Goal: Task Accomplishment & Management: Use online tool/utility

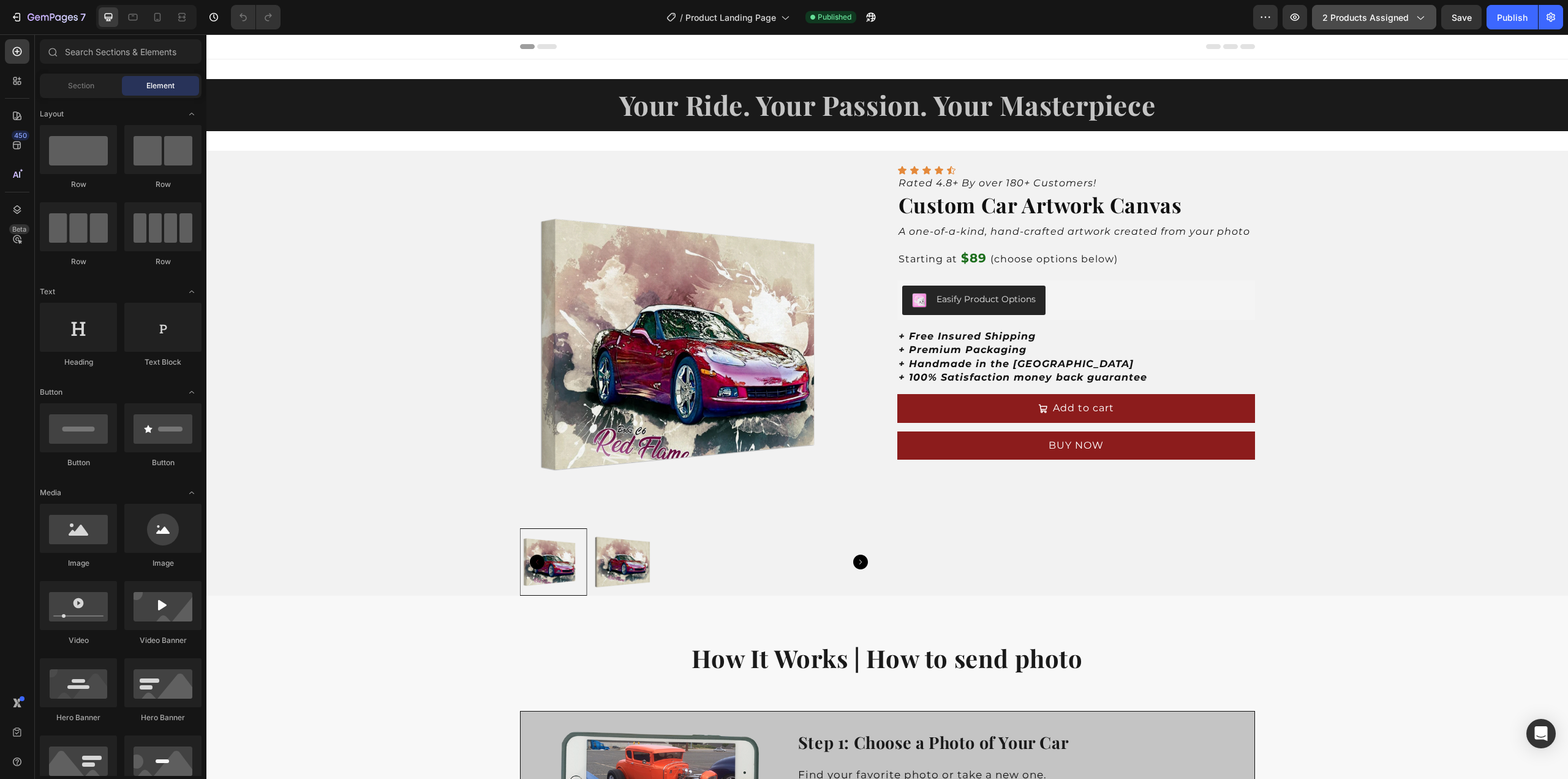
click at [1353, 21] on span "2 products assigned" at bounding box center [1365, 17] width 86 height 13
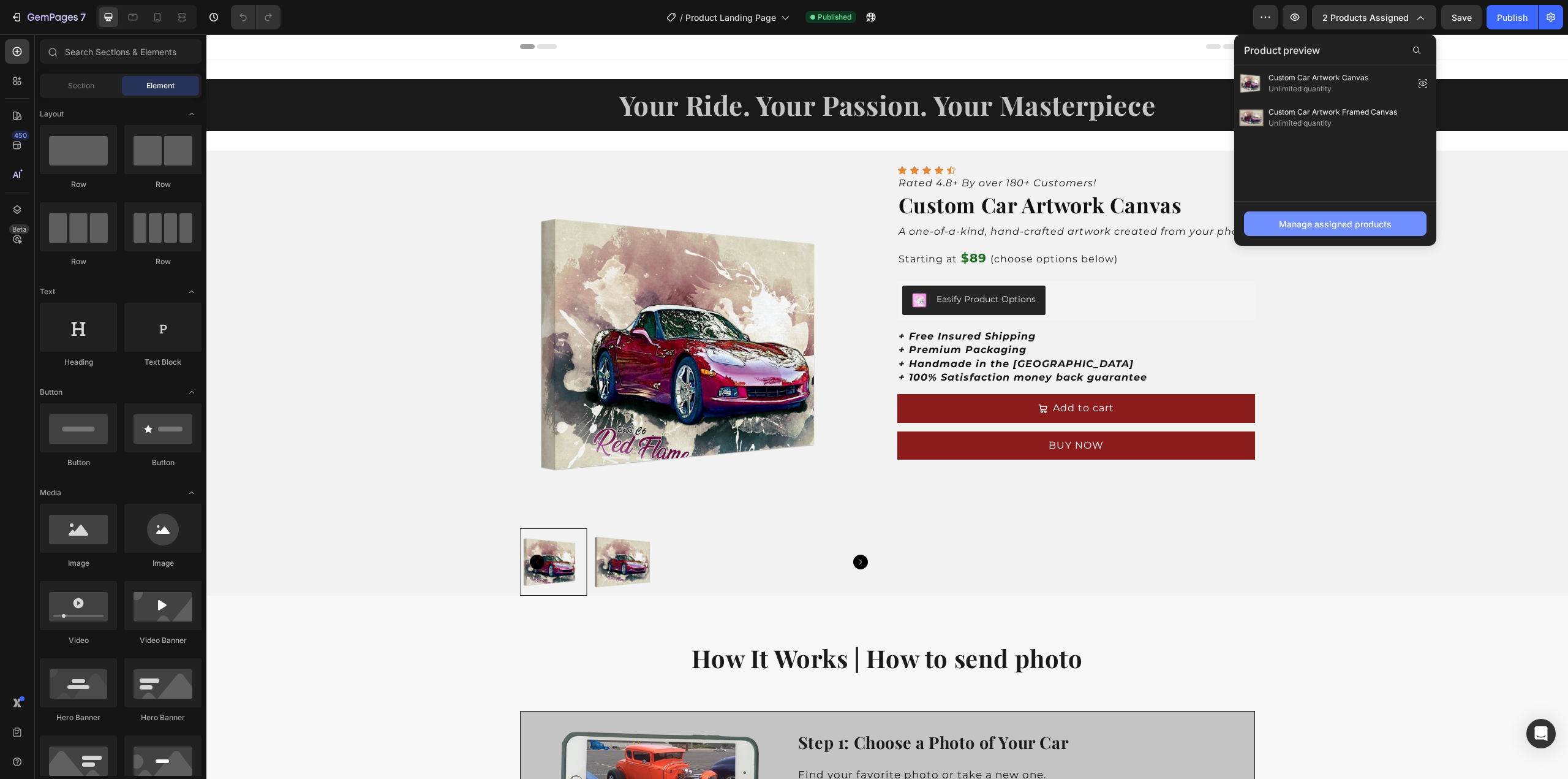
click at [1328, 222] on div "Manage assigned products" at bounding box center [1335, 224] width 113 height 13
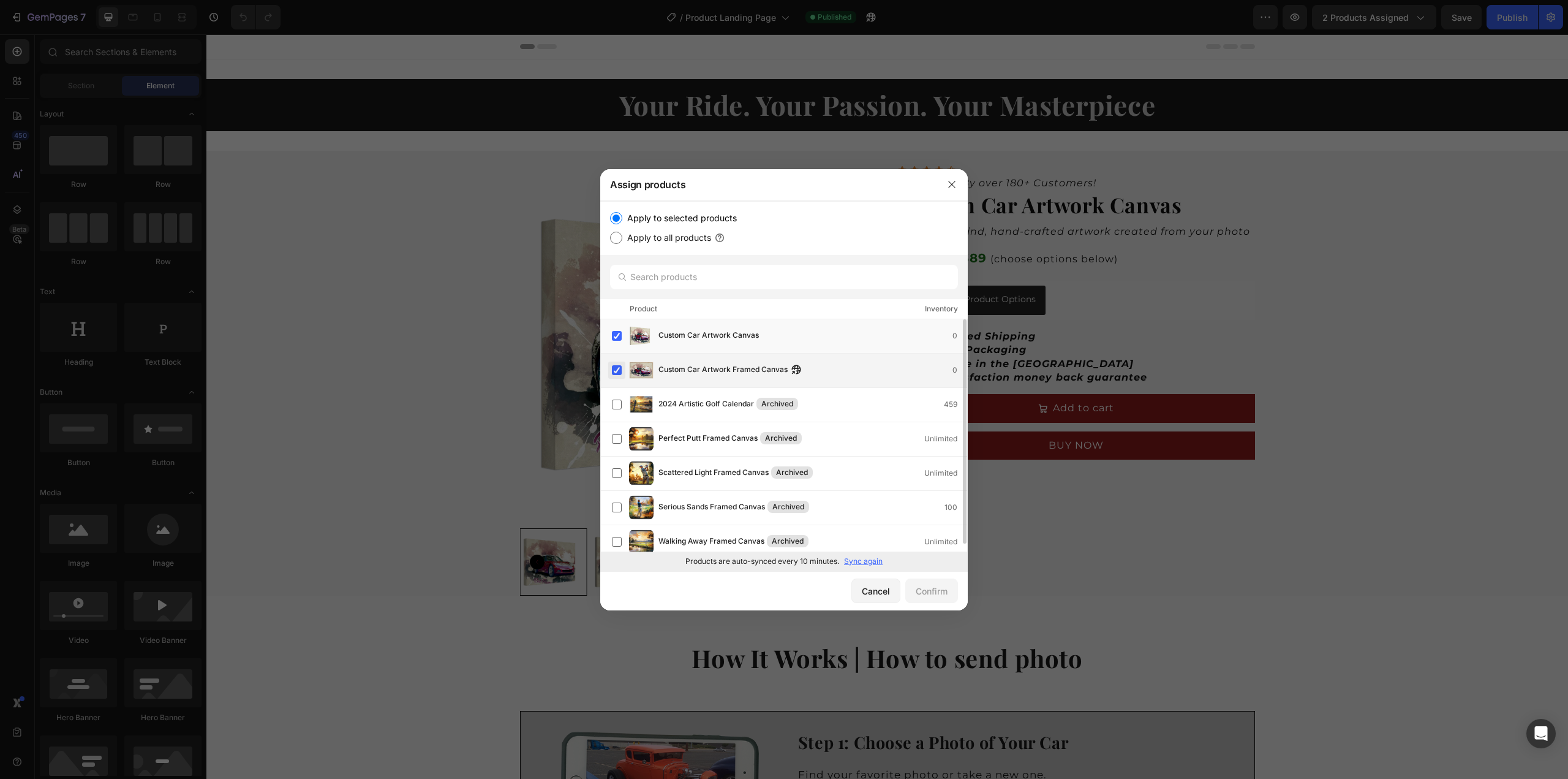
click at [612, 372] on label at bounding box center [616, 370] width 10 height 10
click at [620, 340] on label at bounding box center [616, 335] width 10 height 10
click at [875, 588] on div "Cancel" at bounding box center [876, 591] width 28 height 13
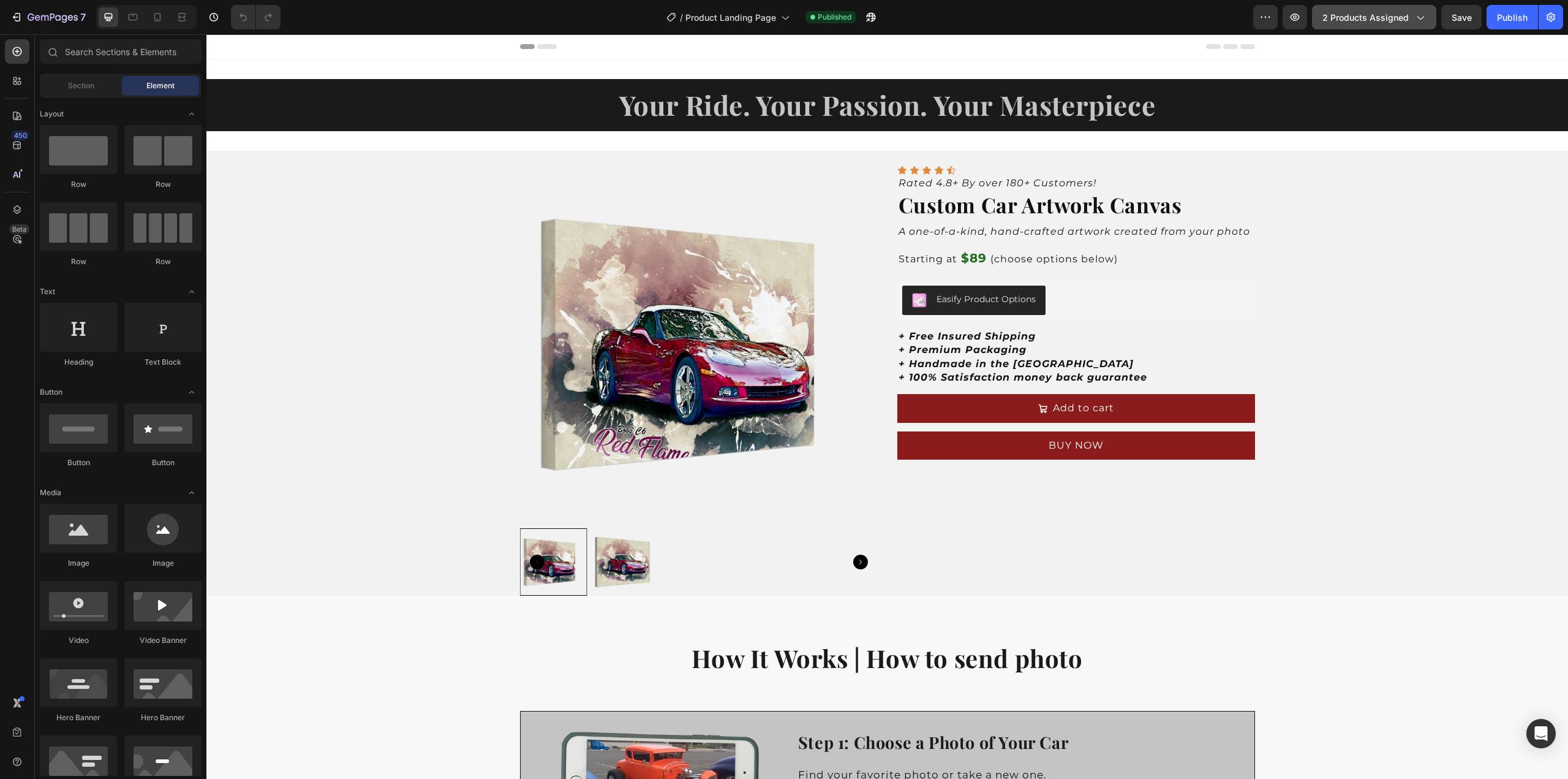
click at [1399, 15] on span "2 products assigned" at bounding box center [1365, 17] width 86 height 13
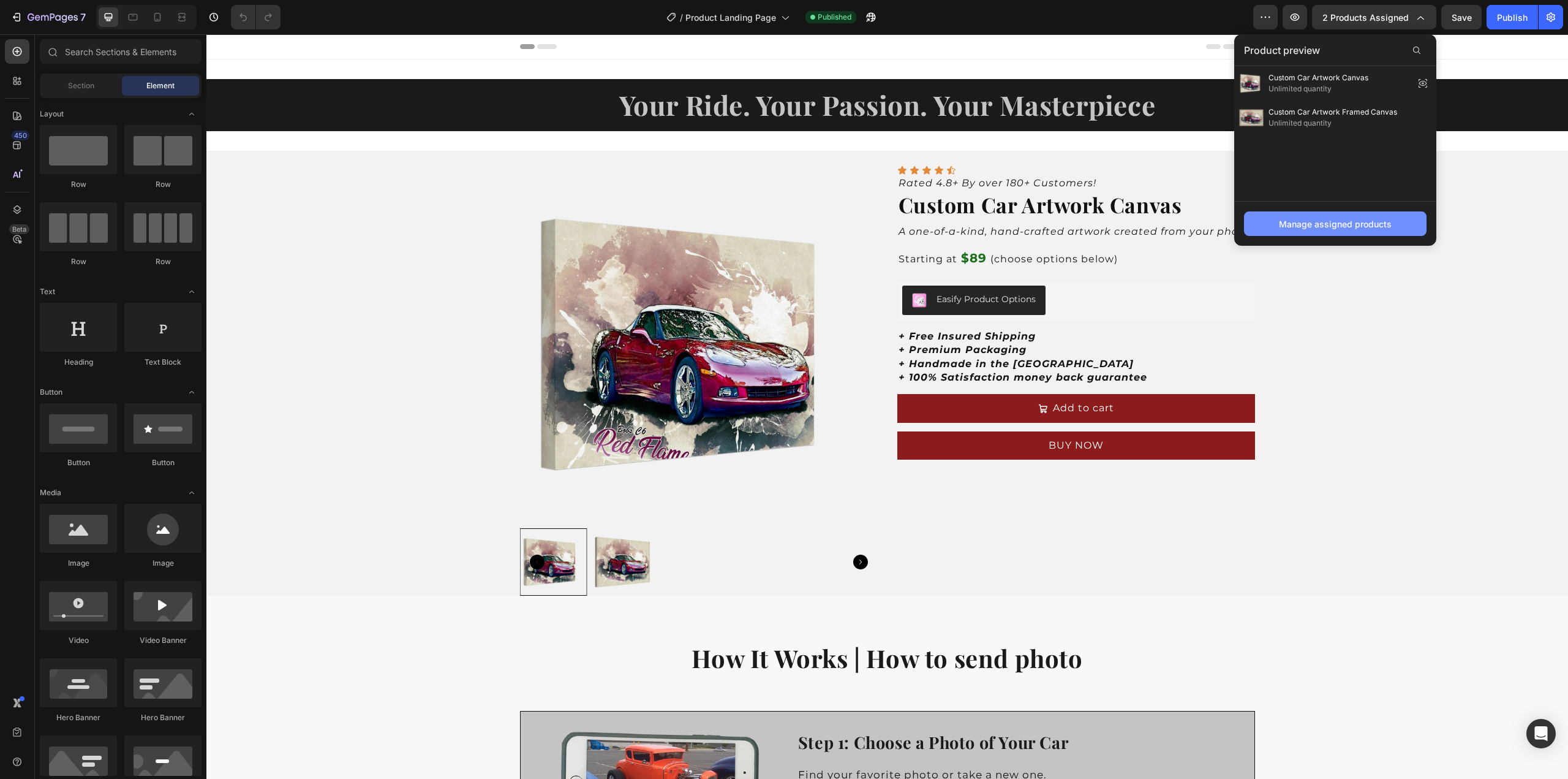
click at [1353, 218] on div "Manage assigned products" at bounding box center [1335, 224] width 113 height 13
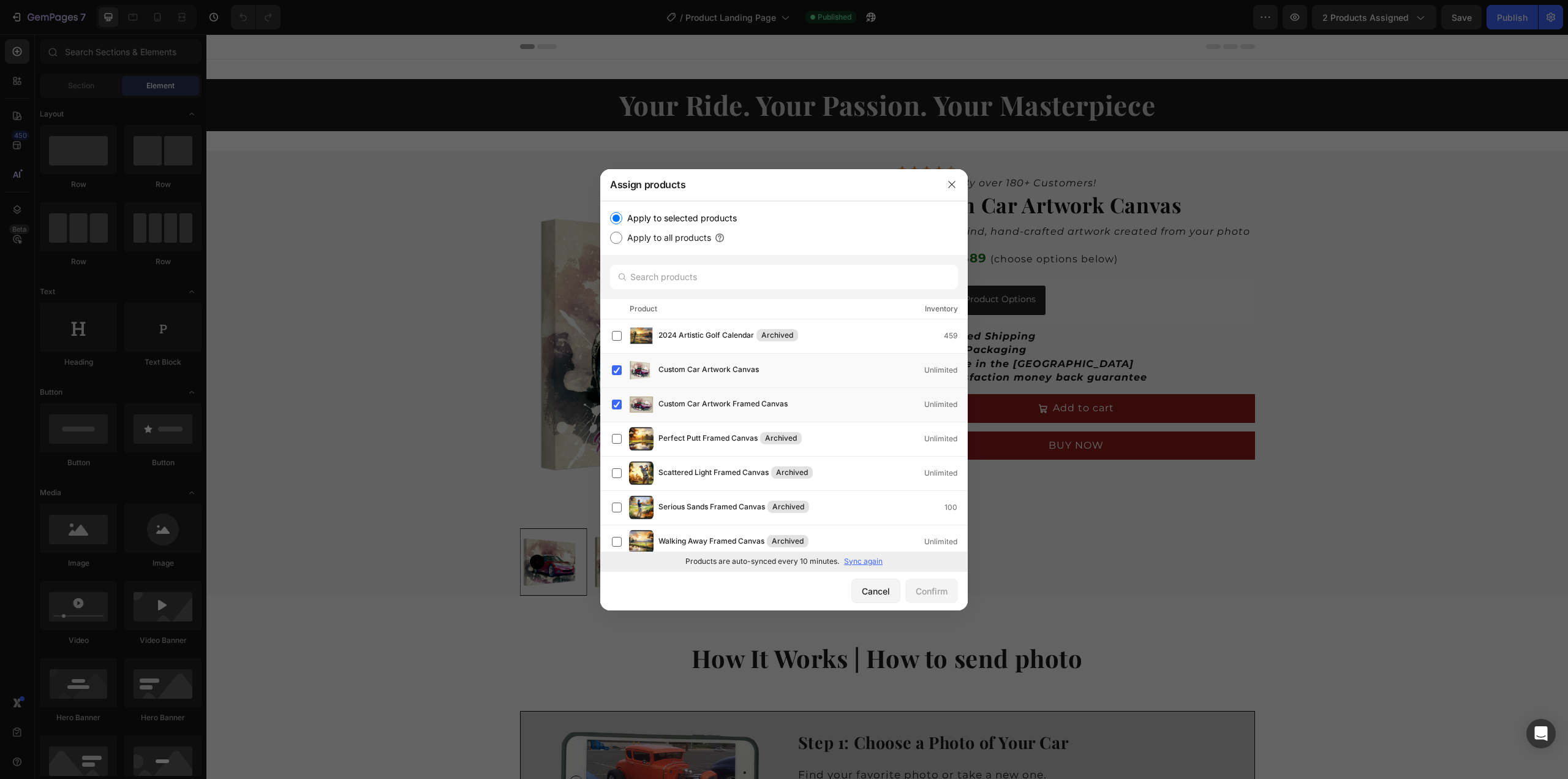
click at [861, 560] on p "Sync again" at bounding box center [863, 561] width 38 height 11
click at [619, 440] on label at bounding box center [616, 438] width 10 height 10
click at [618, 372] on label at bounding box center [616, 370] width 10 height 10
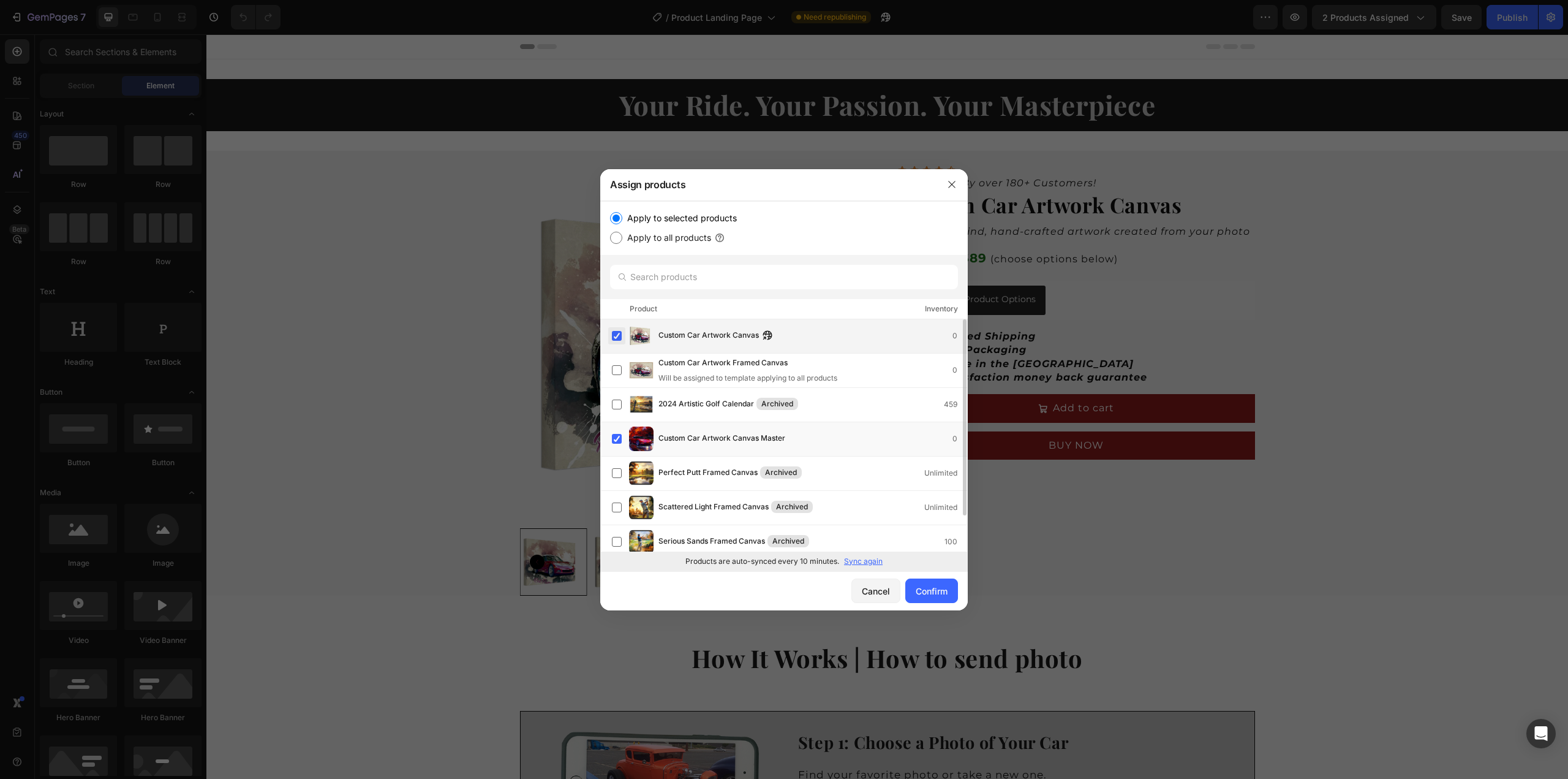
click at [618, 331] on label at bounding box center [616, 335] width 10 height 10
click at [933, 588] on div "Confirm" at bounding box center [932, 591] width 32 height 13
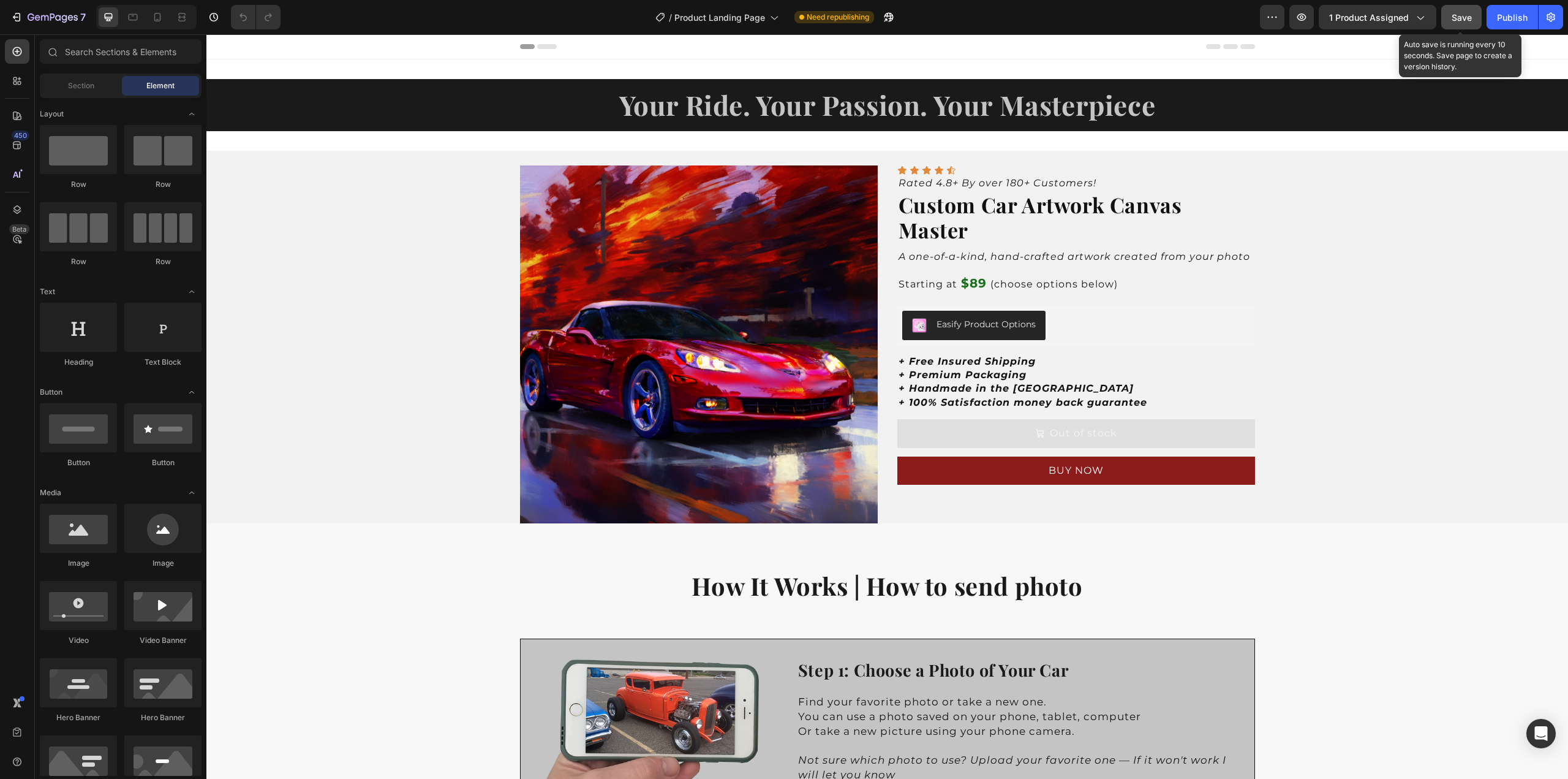
click at [1466, 21] on span "Save" at bounding box center [1462, 18] width 20 height 11
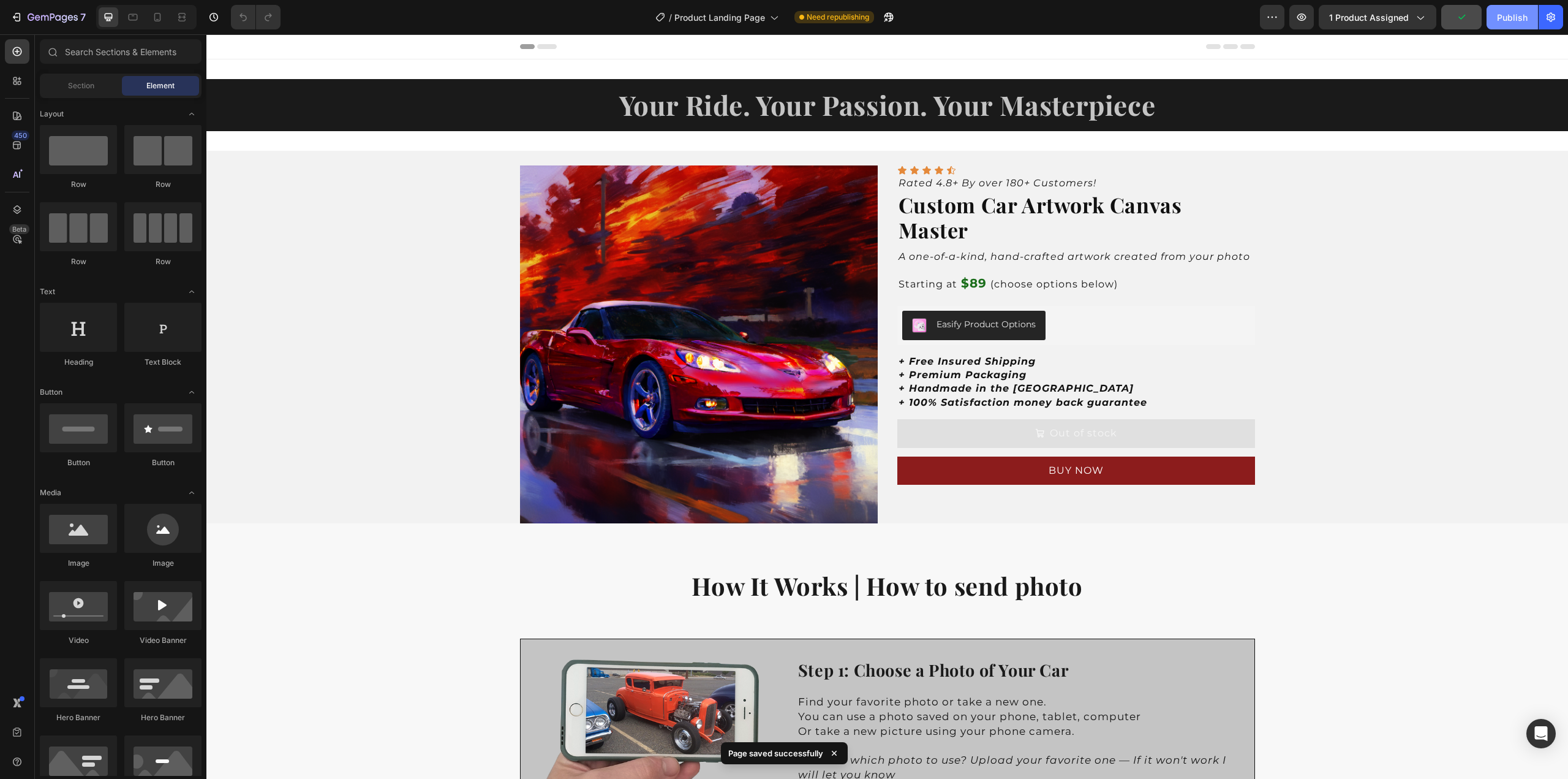
click at [1513, 22] on div "Publish" at bounding box center [1513, 17] width 30 height 13
click at [937, 287] on p "Starting at $89 (choose options below)" at bounding box center [1076, 284] width 355 height 15
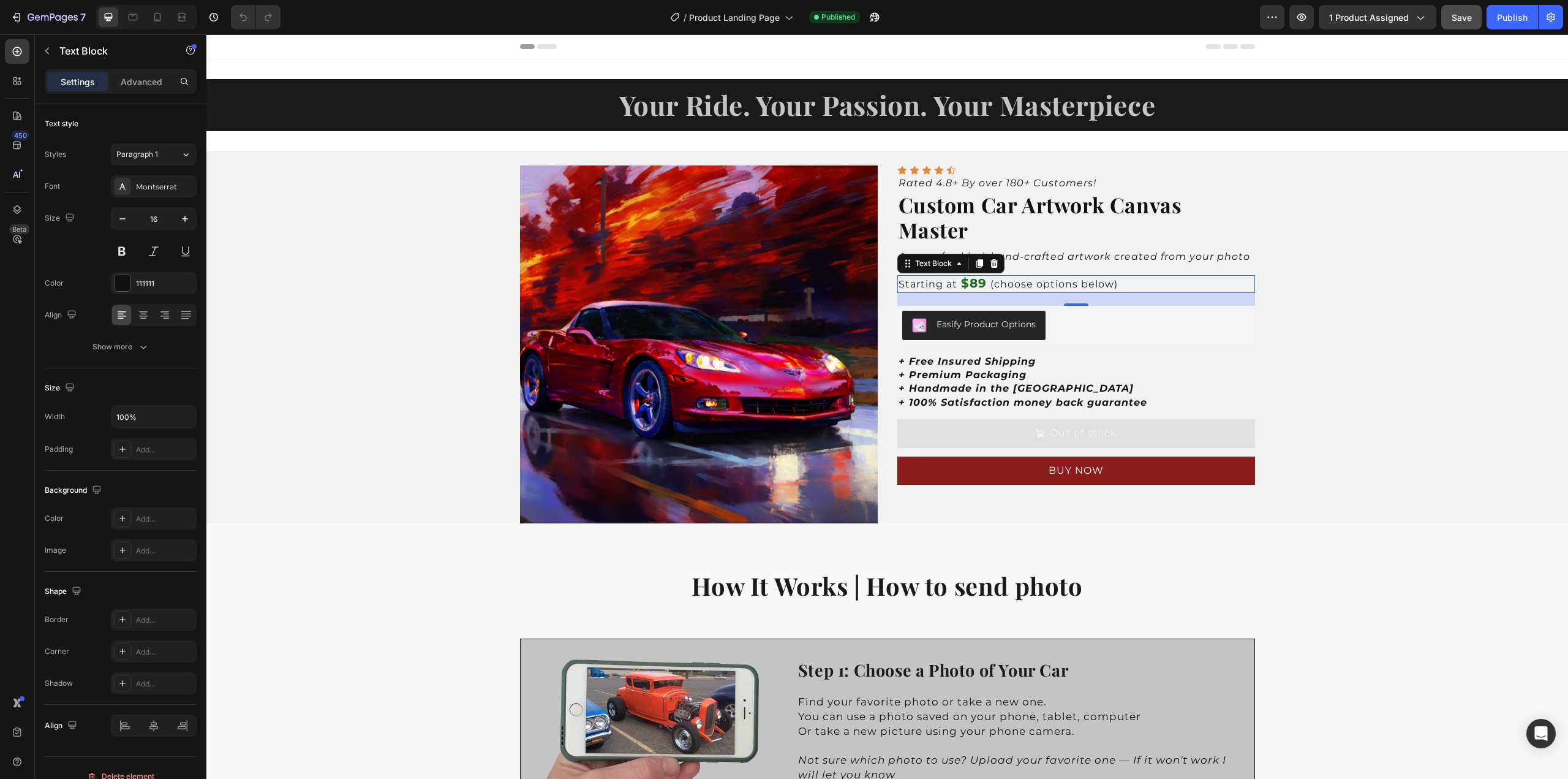
click at [937, 287] on p "Starting at $89 (choose options below)" at bounding box center [1076, 284] width 355 height 15
click at [950, 285] on p "Starting at $89 (choose options below)" at bounding box center [1076, 284] width 355 height 15
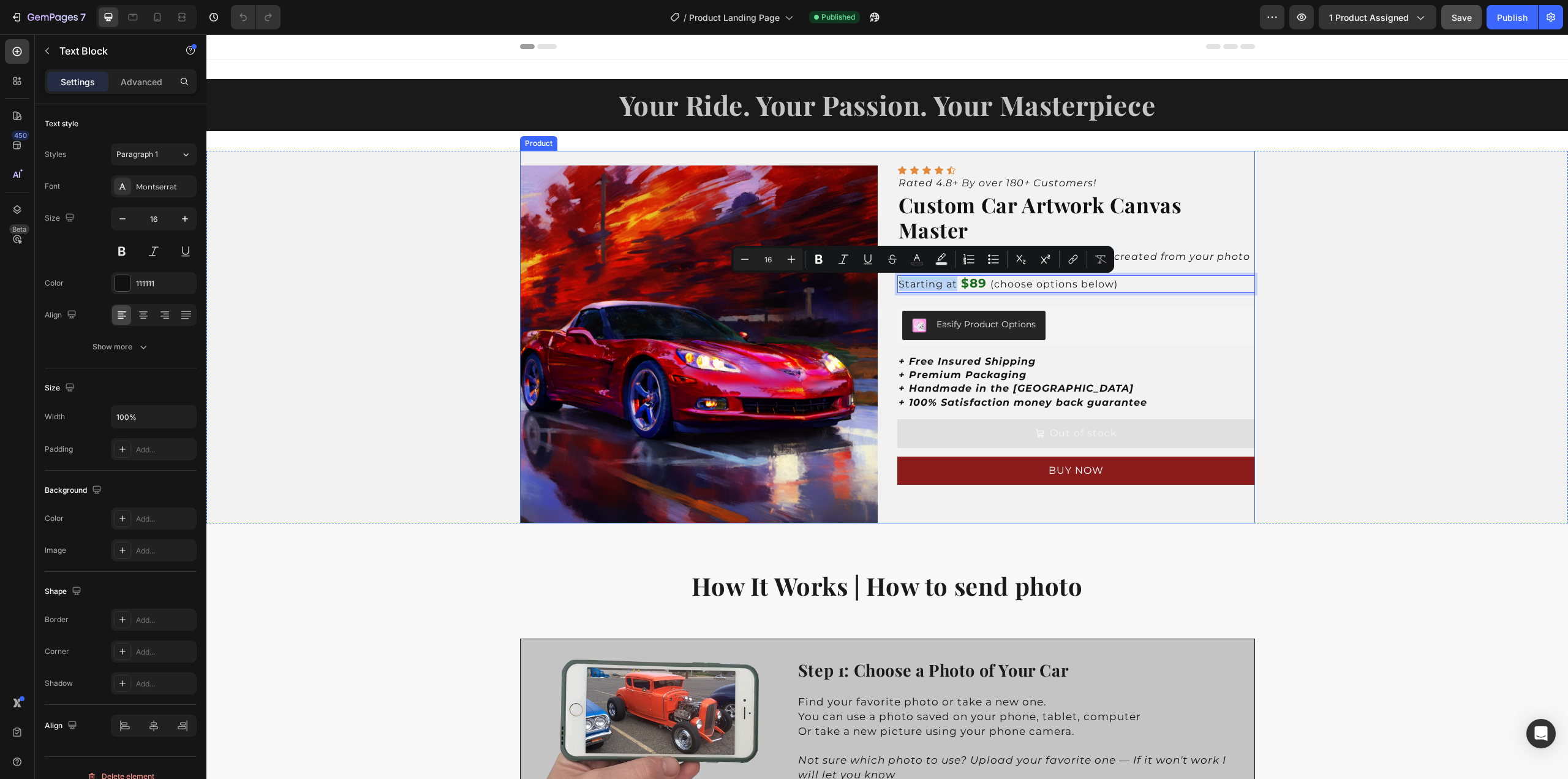
drag, startPoint x: 953, startPoint y: 286, endPoint x: 891, endPoint y: 283, distance: 62.1
click at [891, 283] on div "Product Images Icon Icon Icon Icon Icon Icon List Rated 4.8+ By over 180+ Custo…" at bounding box center [888, 337] width 735 height 372
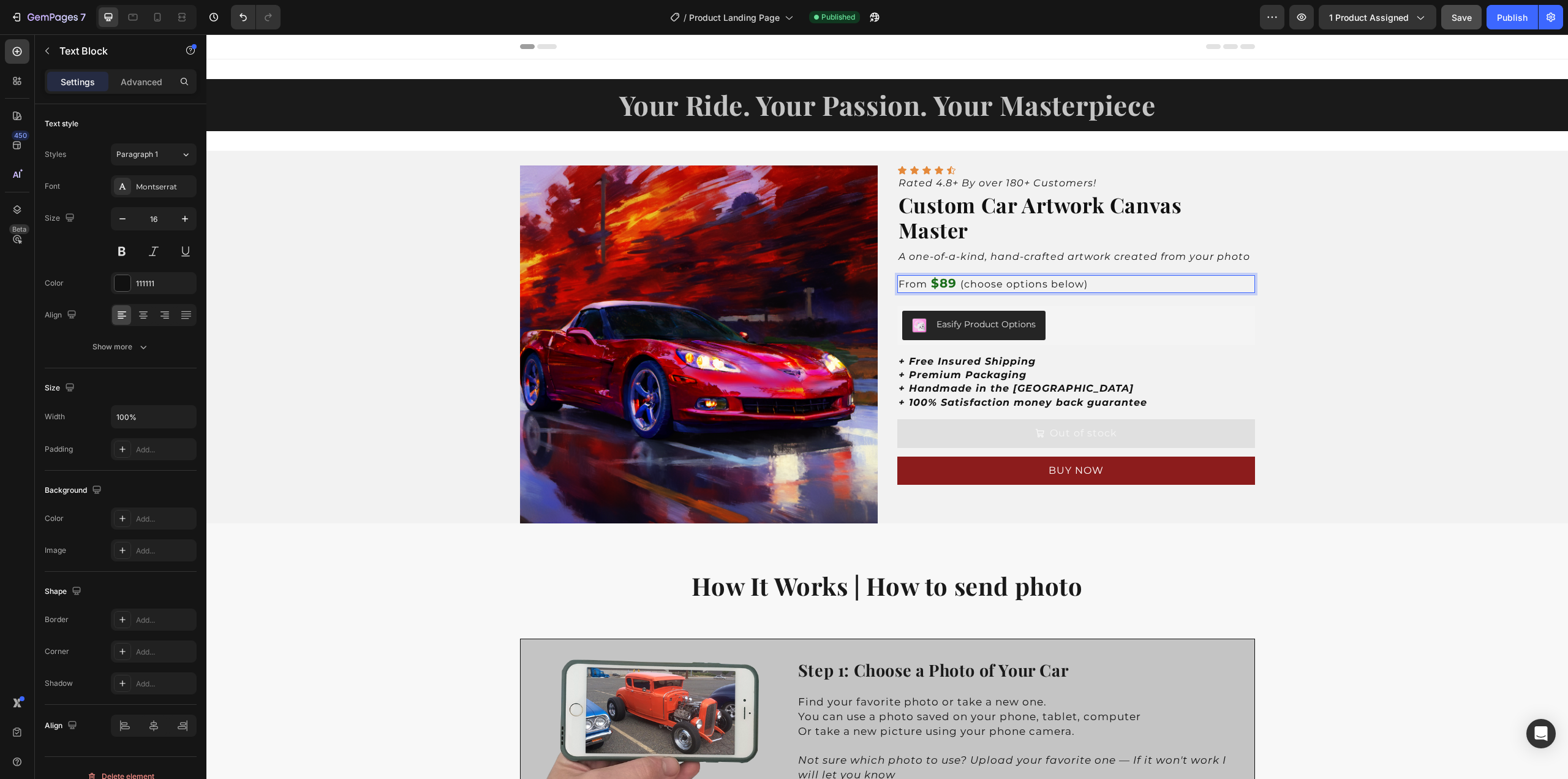
click at [957, 281] on strong "Rich Text Editor. Editing area: main" at bounding box center [959, 284] width 4 height 12
click at [953, 280] on strong "$89-$249" at bounding box center [964, 283] width 65 height 15
click at [962, 284] on strong "$89 -$249" at bounding box center [966, 283] width 70 height 15
click at [957, 285] on strong "$89 - $249" at bounding box center [968, 283] width 74 height 15
click at [964, 283] on strong "$89- $249" at bounding box center [966, 283] width 70 height 15
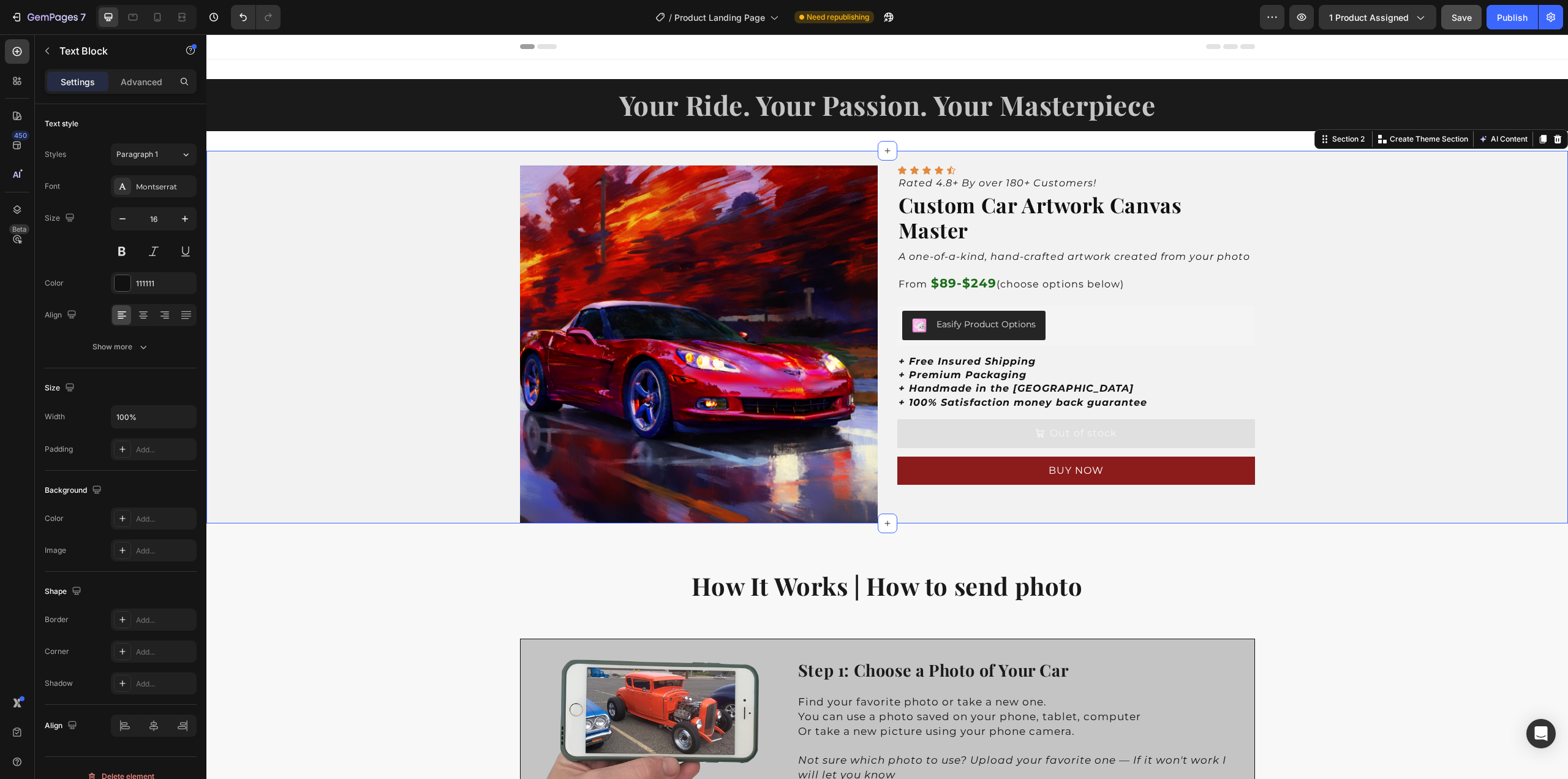
click at [1352, 320] on div "Product Images Icon Icon Icon Icon Icon Icon List Rated 4.8+ By over 180+ Custo…" at bounding box center [888, 337] width 1362 height 372
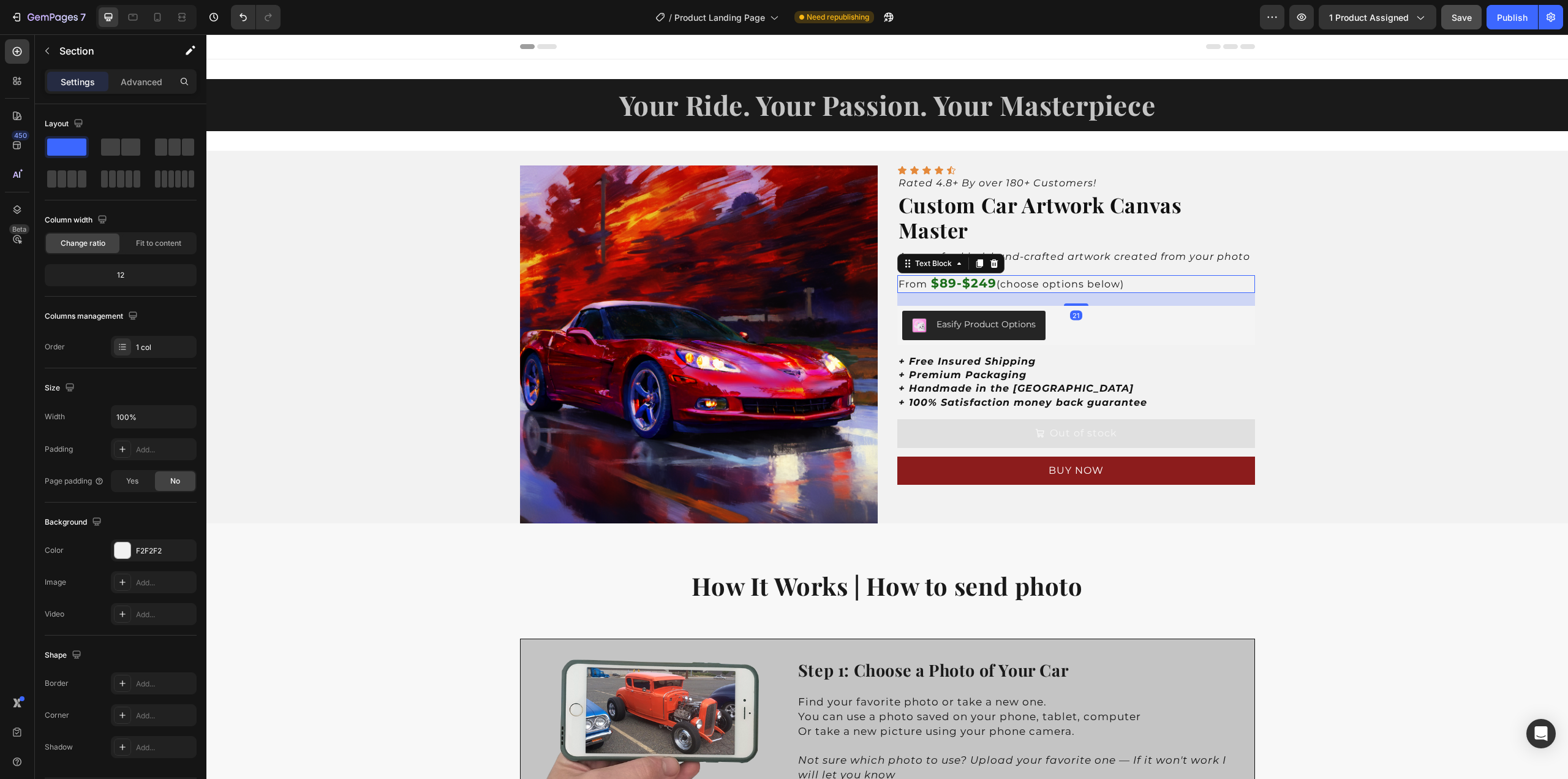
click at [956, 285] on strong "$89-$249" at bounding box center [964, 283] width 65 height 15
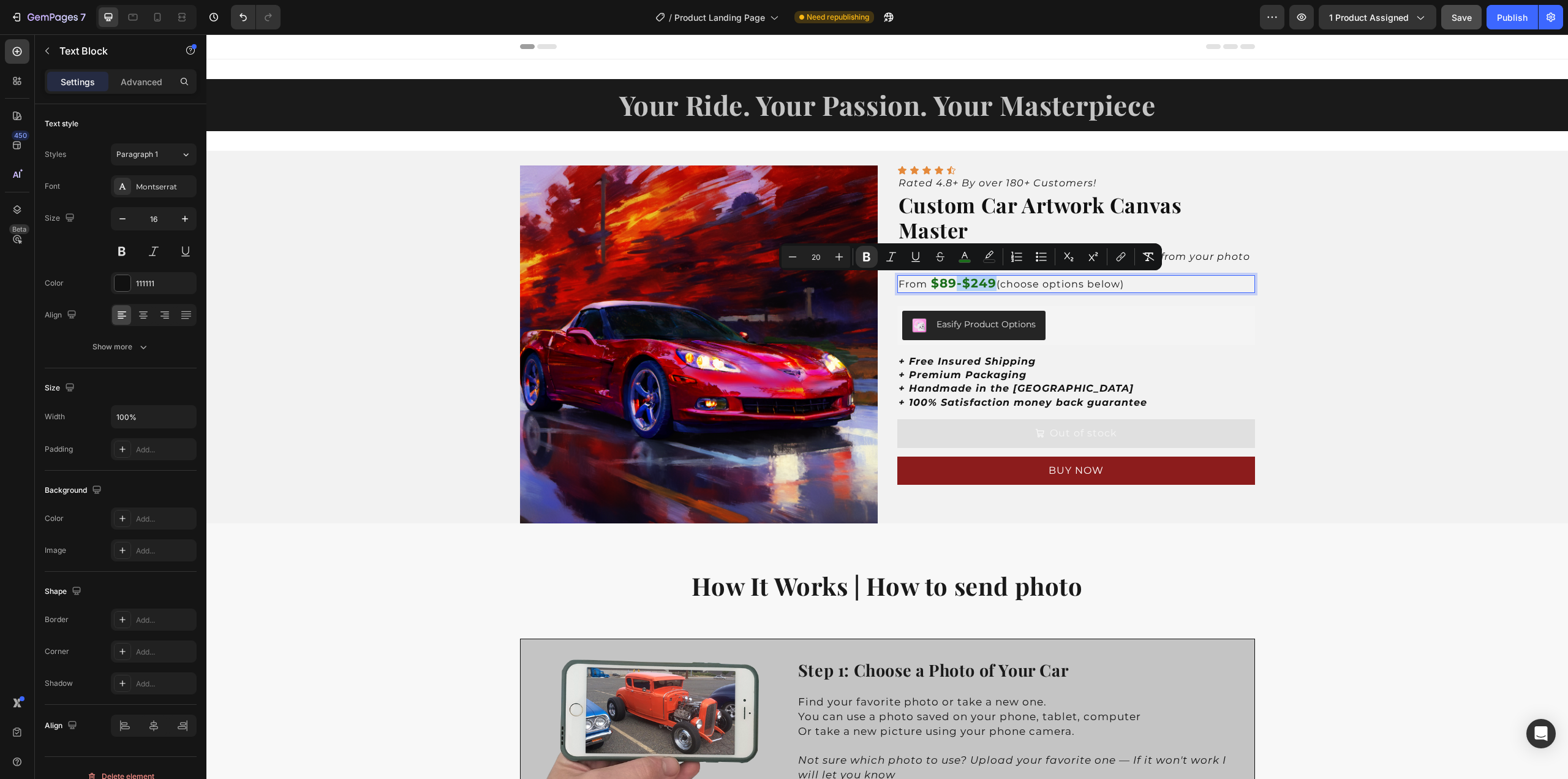
drag, startPoint x: 990, startPoint y: 283, endPoint x: 950, endPoint y: 285, distance: 40.0
click at [950, 285] on strong "$89-$249" at bounding box center [964, 283] width 65 height 15
click at [956, 284] on strong "$89-$249" at bounding box center [964, 283] width 65 height 15
drag, startPoint x: 990, startPoint y: 280, endPoint x: 953, endPoint y: 281, distance: 37.0
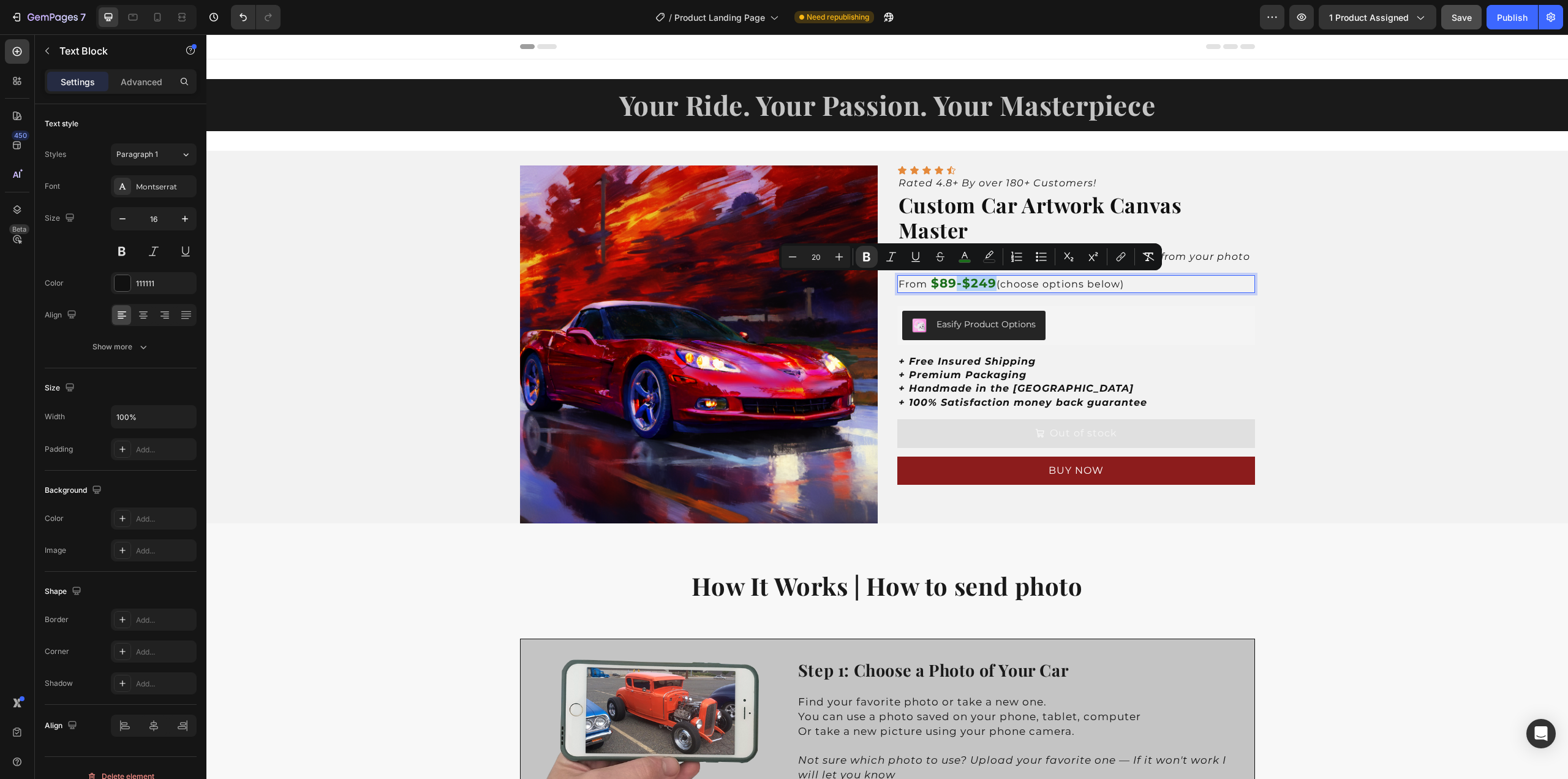
click at [953, 281] on strong "$89-$249" at bounding box center [964, 283] width 65 height 15
click at [993, 284] on strong "$89-$249" at bounding box center [964, 283] width 65 height 15
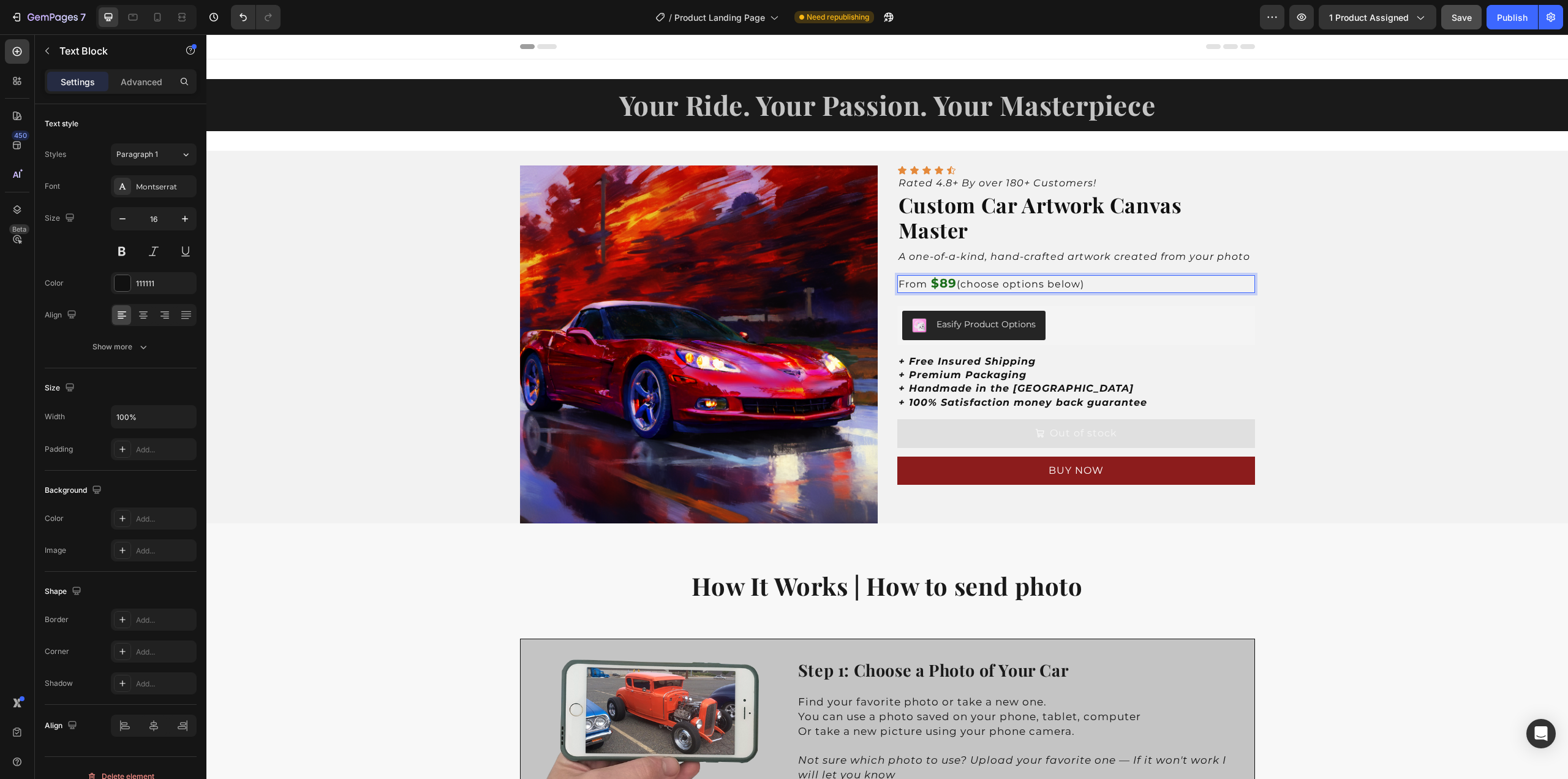
click at [927, 285] on strong "Rich Text Editor. Editing area: main" at bounding box center [929, 284] width 4 height 12
drag, startPoint x: 925, startPoint y: 285, endPoint x: 901, endPoint y: 286, distance: 24.0
click at [901, 286] on p "From $89 (choose options below)" at bounding box center [1076, 284] width 355 height 15
click at [915, 283] on p "From $89 (choose options below)" at bounding box center [1076, 284] width 355 height 15
click at [931, 285] on strong "$89" at bounding box center [944, 283] width 26 height 15
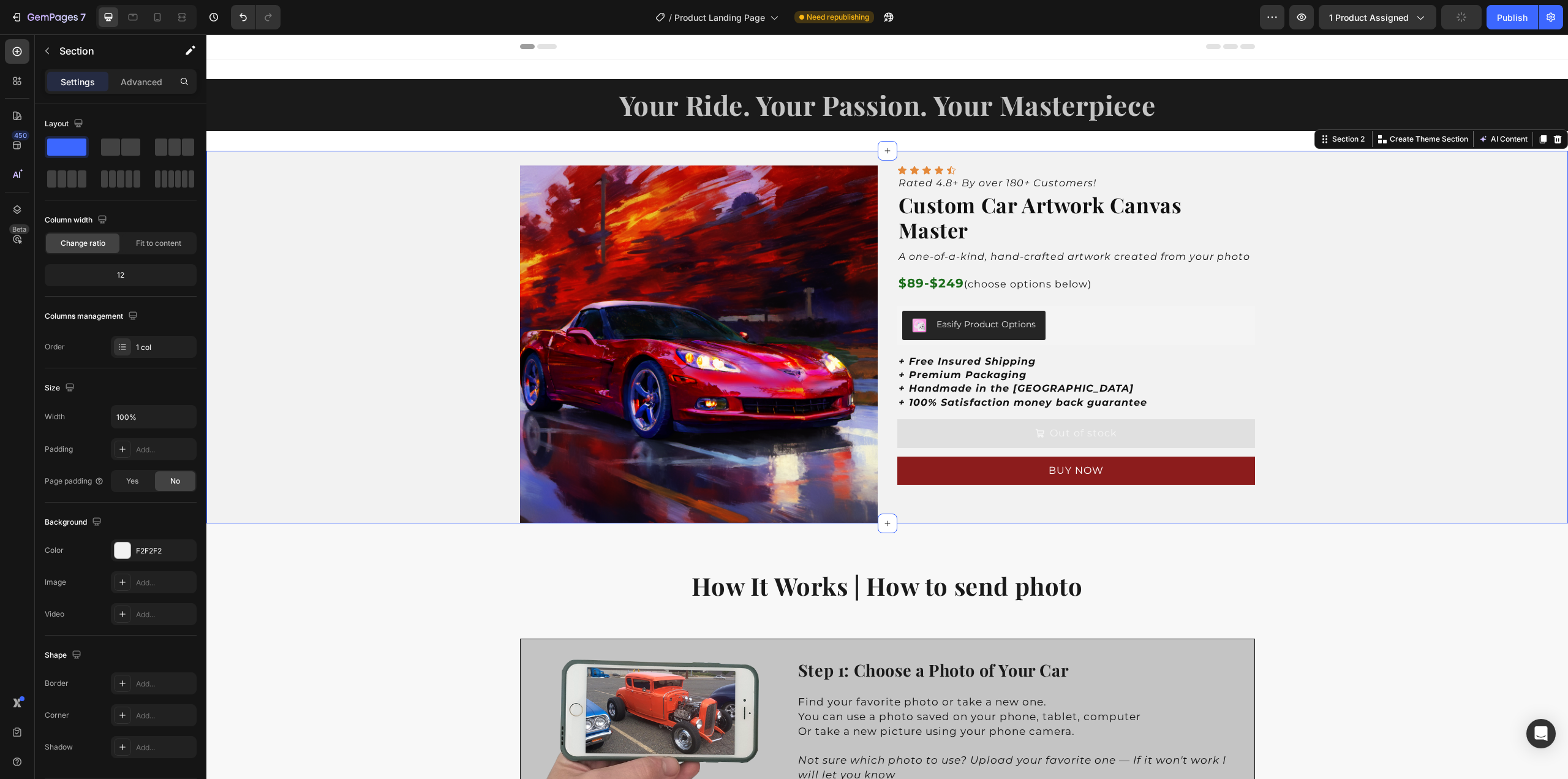
click at [1321, 313] on div "Product Images Icon Icon Icon Icon Icon Icon List Rated 4.8+ By over 180+ Custo…" at bounding box center [888, 337] width 1362 height 372
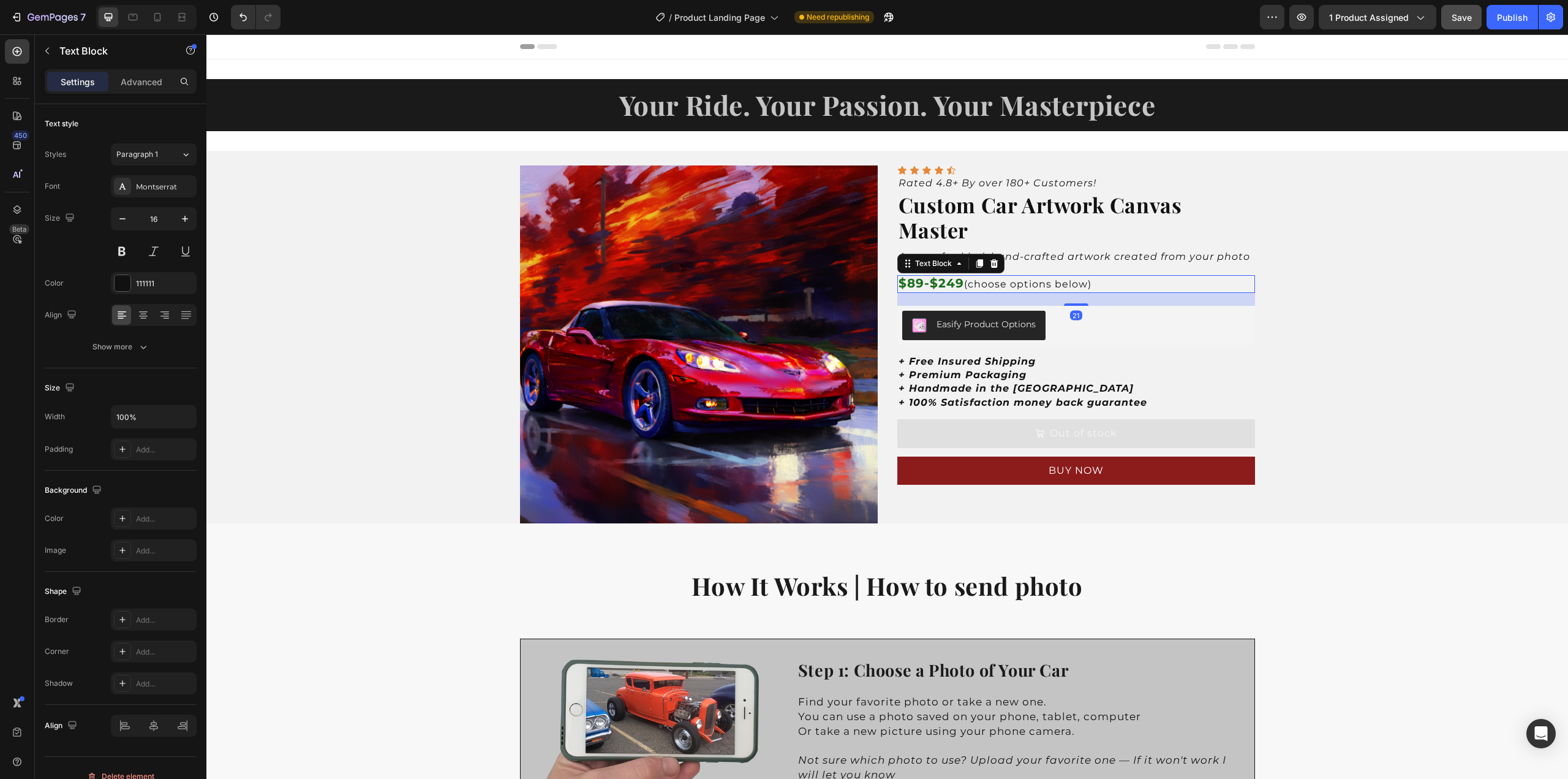
click at [920, 285] on strong "$89-$249" at bounding box center [931, 283] width 65 height 15
click at [923, 285] on strong "$89-$249" at bounding box center [931, 283] width 65 height 15
click at [920, 283] on strong "$89-$249" at bounding box center [931, 283] width 65 height 15
click at [930, 282] on strong "$89 -$249" at bounding box center [934, 283] width 70 height 15
click at [1119, 283] on p "$89 - $249 (choose options below)" at bounding box center [1076, 284] width 355 height 15
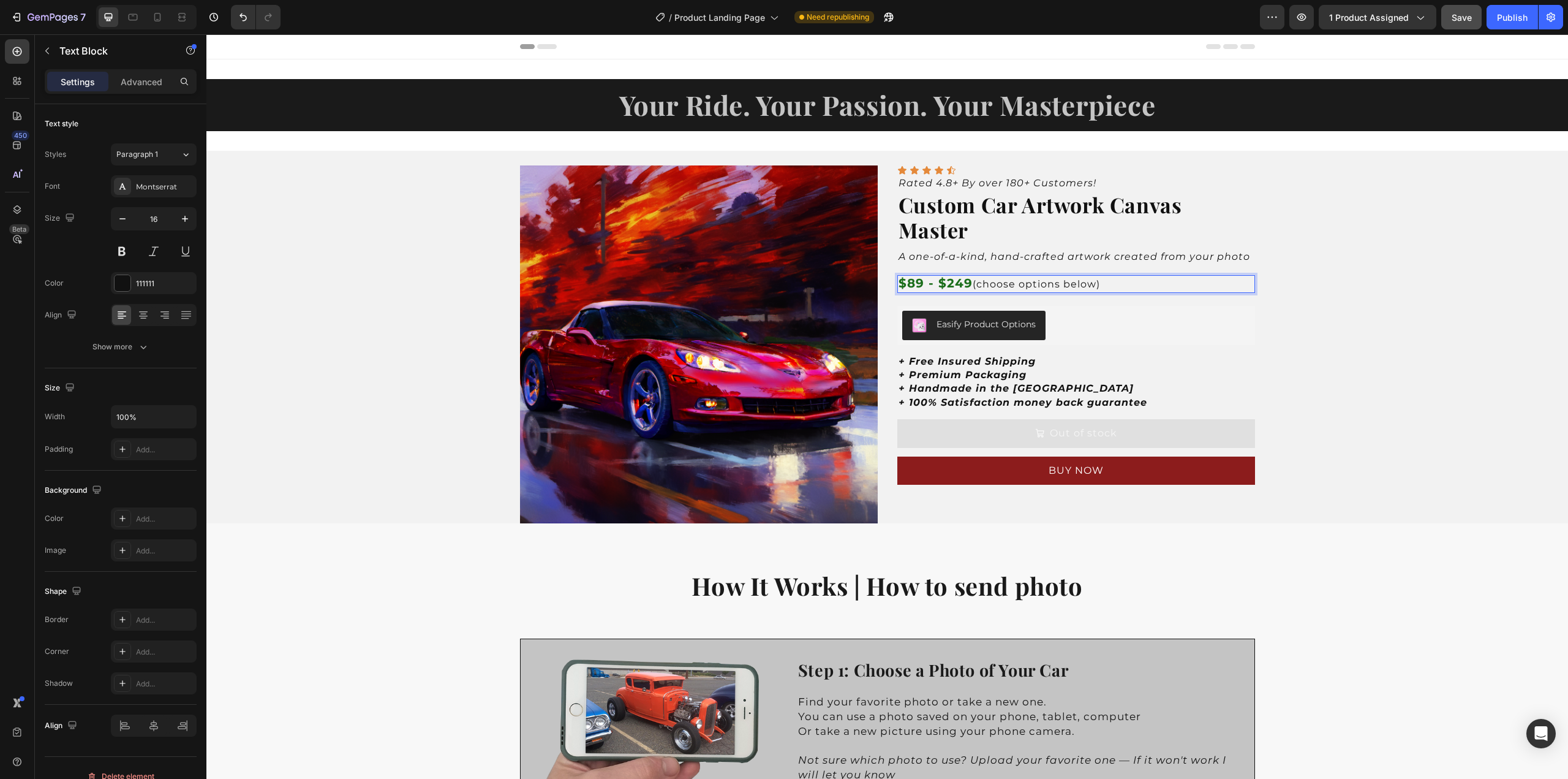
click at [925, 284] on strong "$89 - $249" at bounding box center [936, 283] width 74 height 15
click at [932, 283] on strong "$89- $249" at bounding box center [934, 283] width 70 height 15
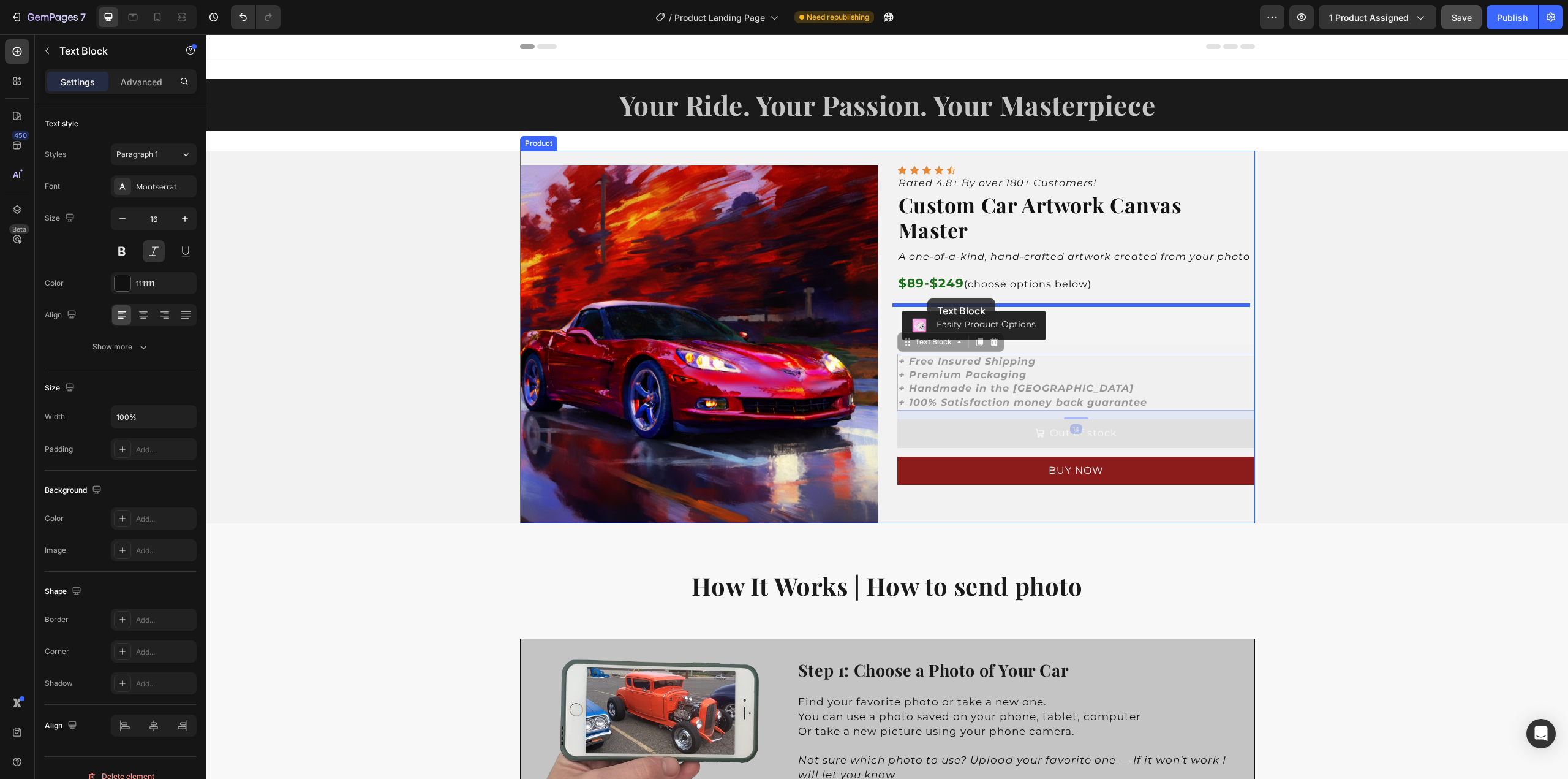
drag, startPoint x: 927, startPoint y: 373, endPoint x: 927, endPoint y: 298, distance: 75.0
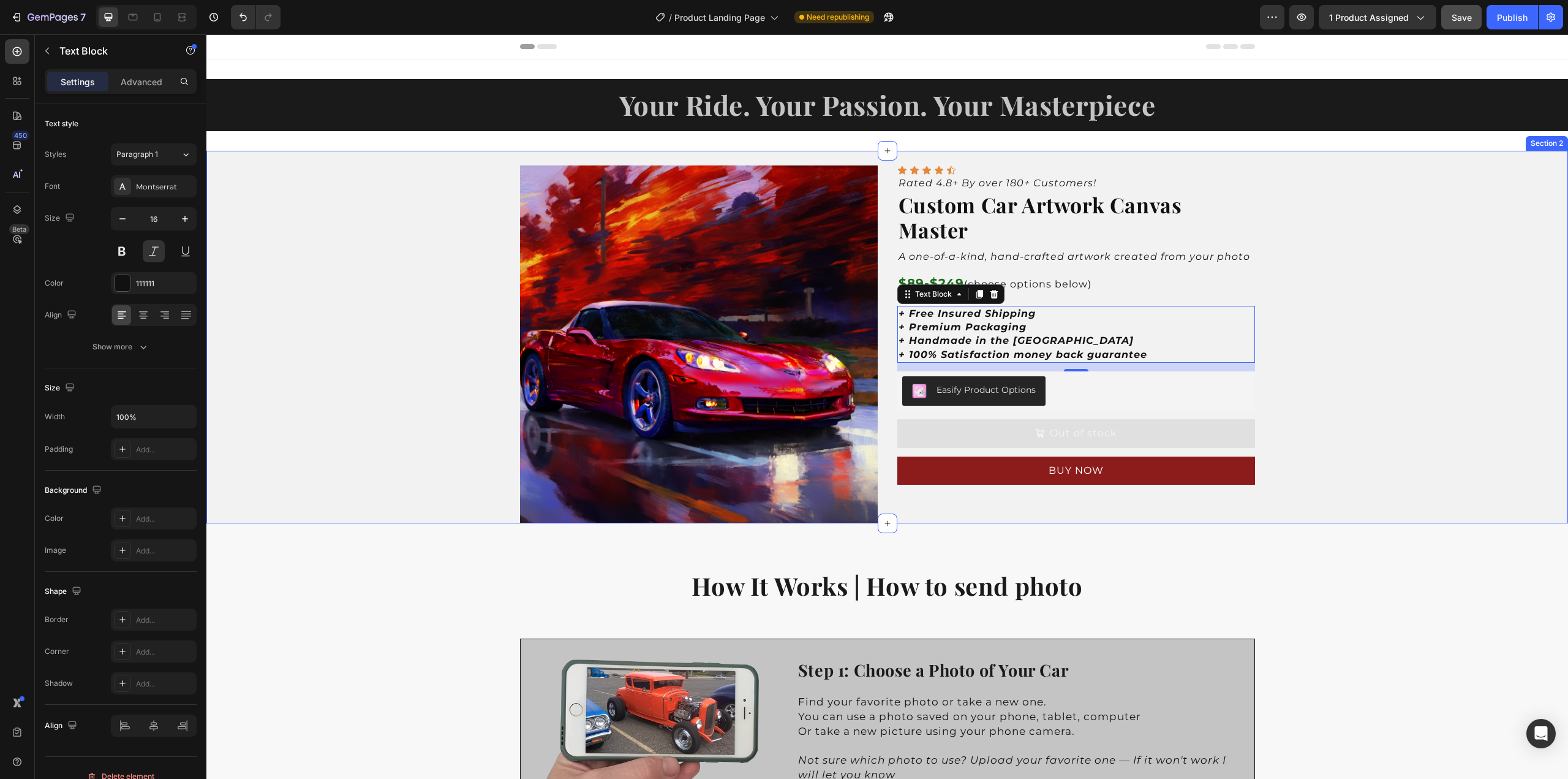
click at [1332, 320] on div "Product Images Icon Icon Icon Icon Icon Icon List Rated 4.8+ By over 180+ Custo…" at bounding box center [888, 337] width 1362 height 372
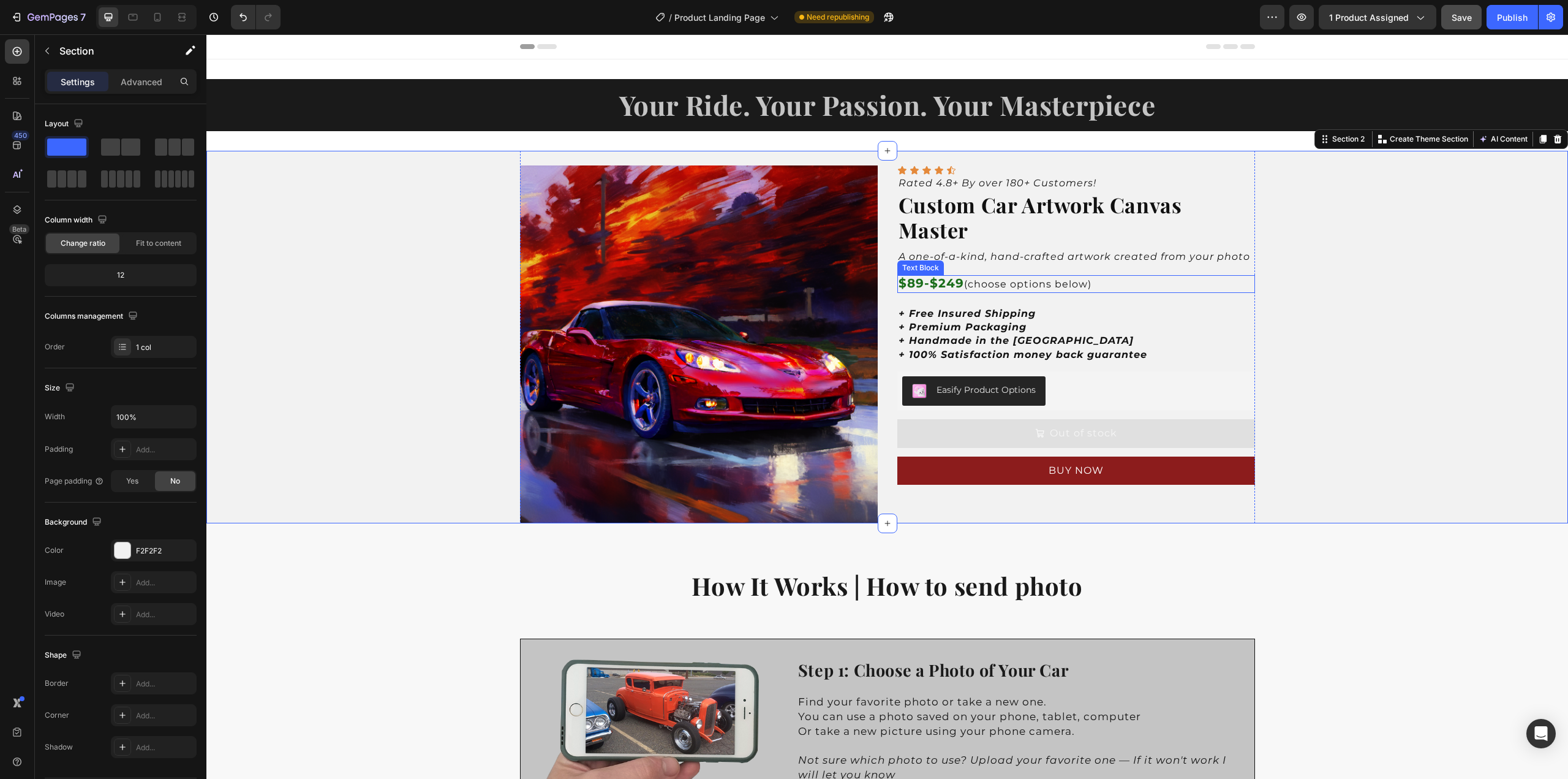
click at [996, 286] on p "$89-$249 (choose options below)" at bounding box center [1076, 284] width 355 height 15
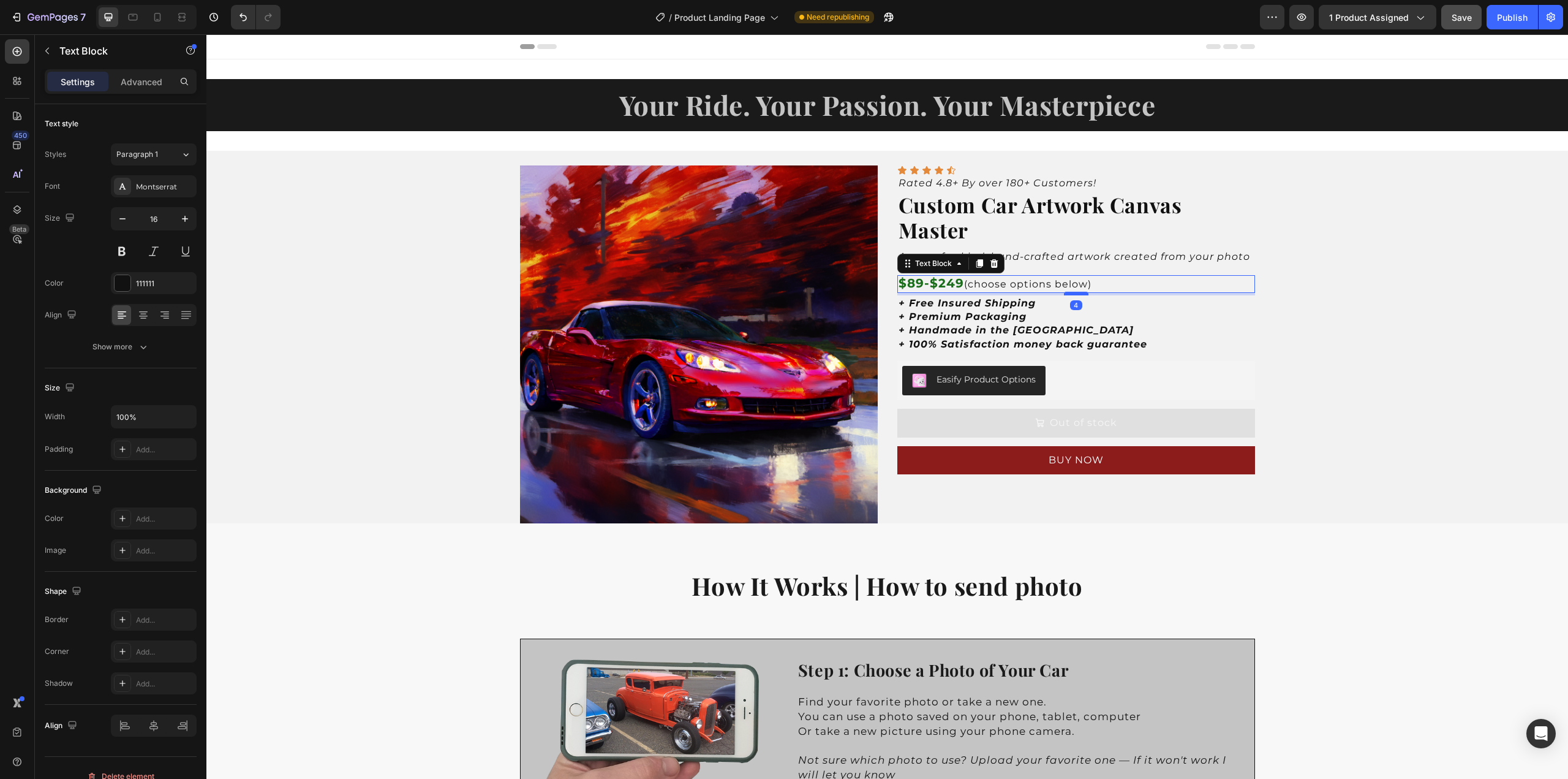
drag, startPoint x: 1072, startPoint y: 301, endPoint x: 1072, endPoint y: 290, distance: 11.0
click at [1072, 292] on div at bounding box center [1076, 294] width 24 height 4
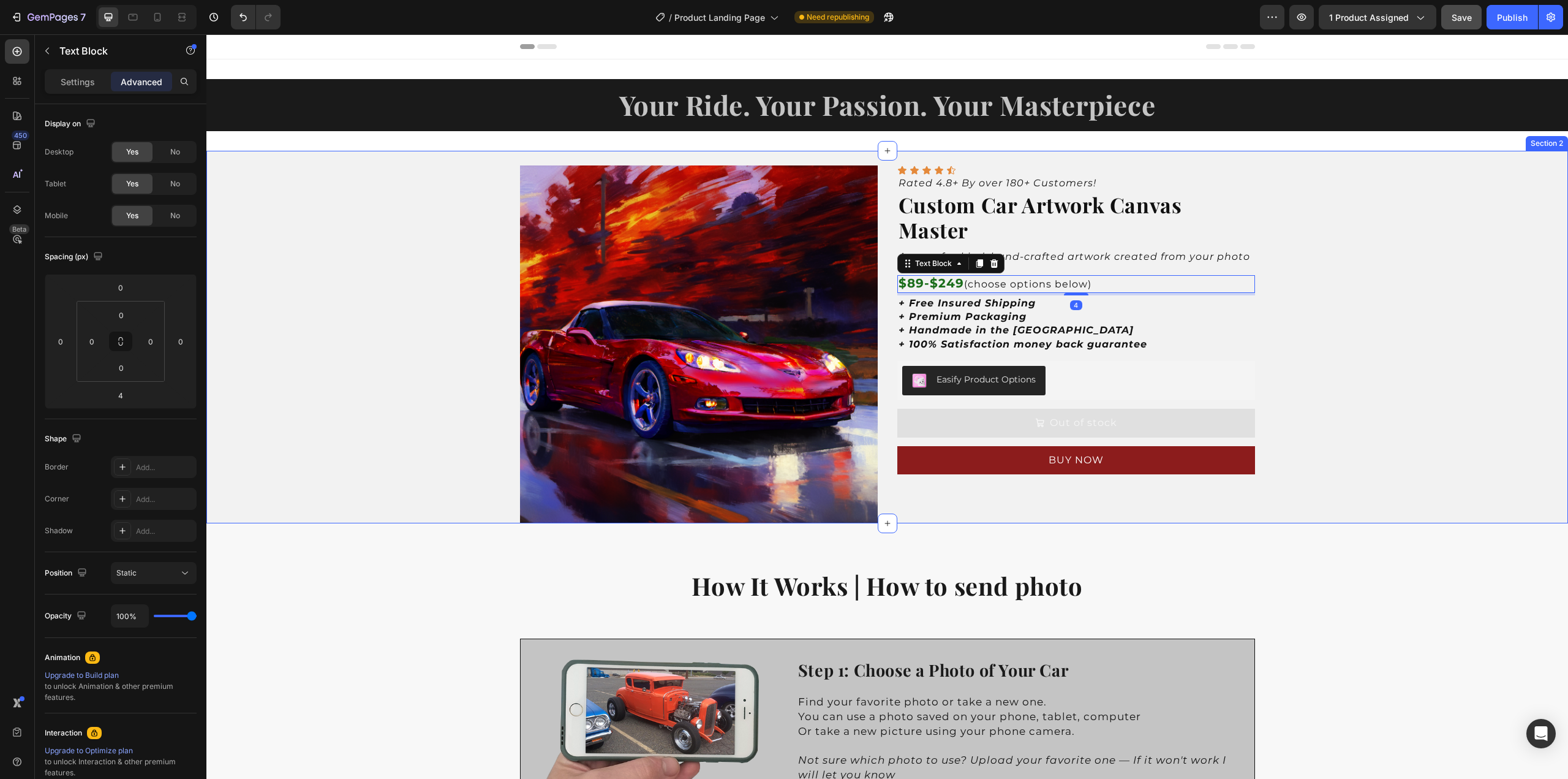
click at [1350, 320] on div "Product Images Icon Icon Icon Icon Icon Icon List Rated 4.8+ By over 180+ Custo…" at bounding box center [888, 337] width 1362 height 372
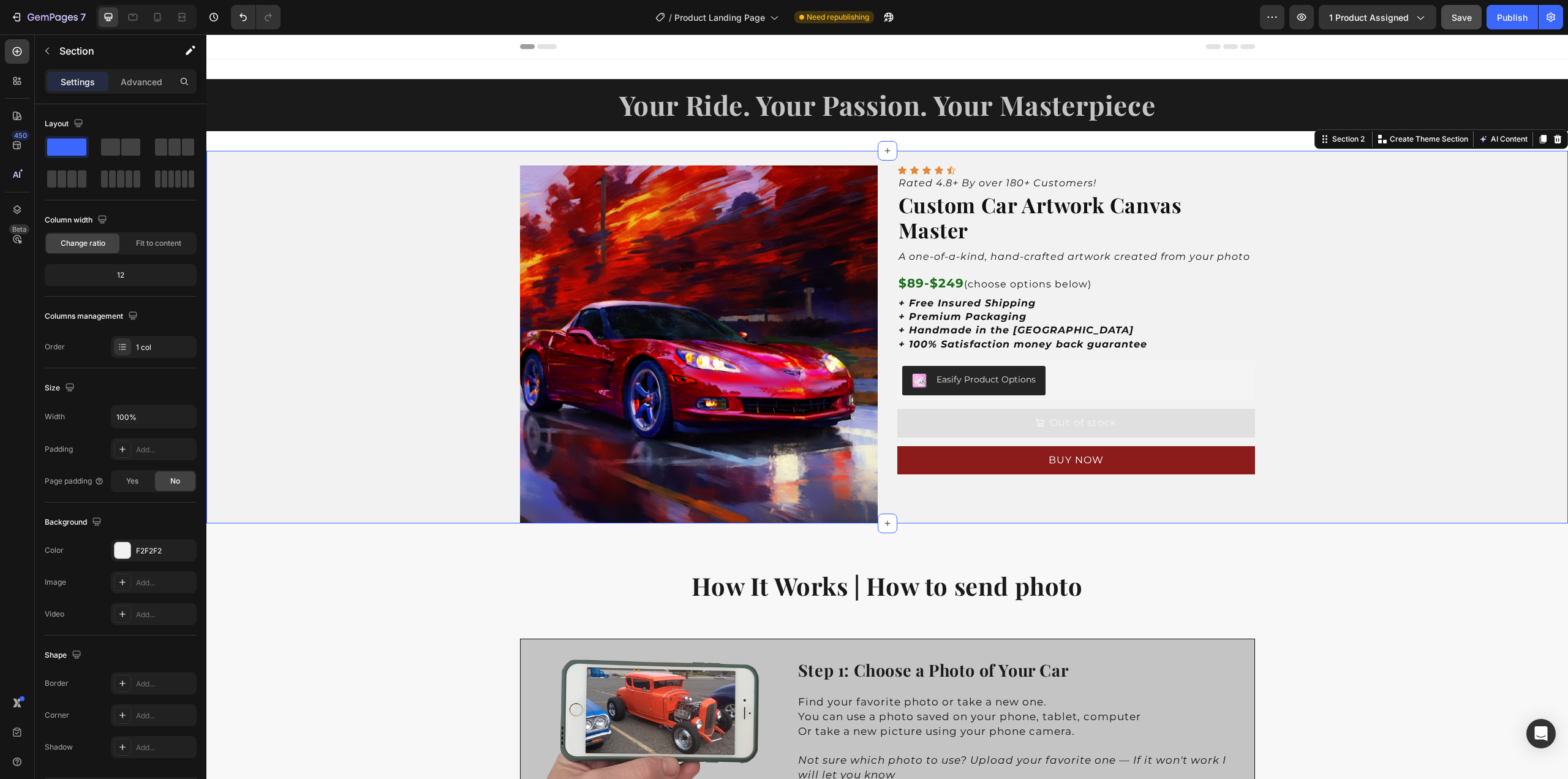
click at [1331, 313] on div "Product Images Icon Icon Icon Icon Icon Icon List Rated 4.8+ By over 180+ Custo…" at bounding box center [888, 337] width 1362 height 372
click at [1456, 21] on span "Save" at bounding box center [1462, 18] width 20 height 11
click at [1503, 24] on button "Publish" at bounding box center [1513, 17] width 51 height 24
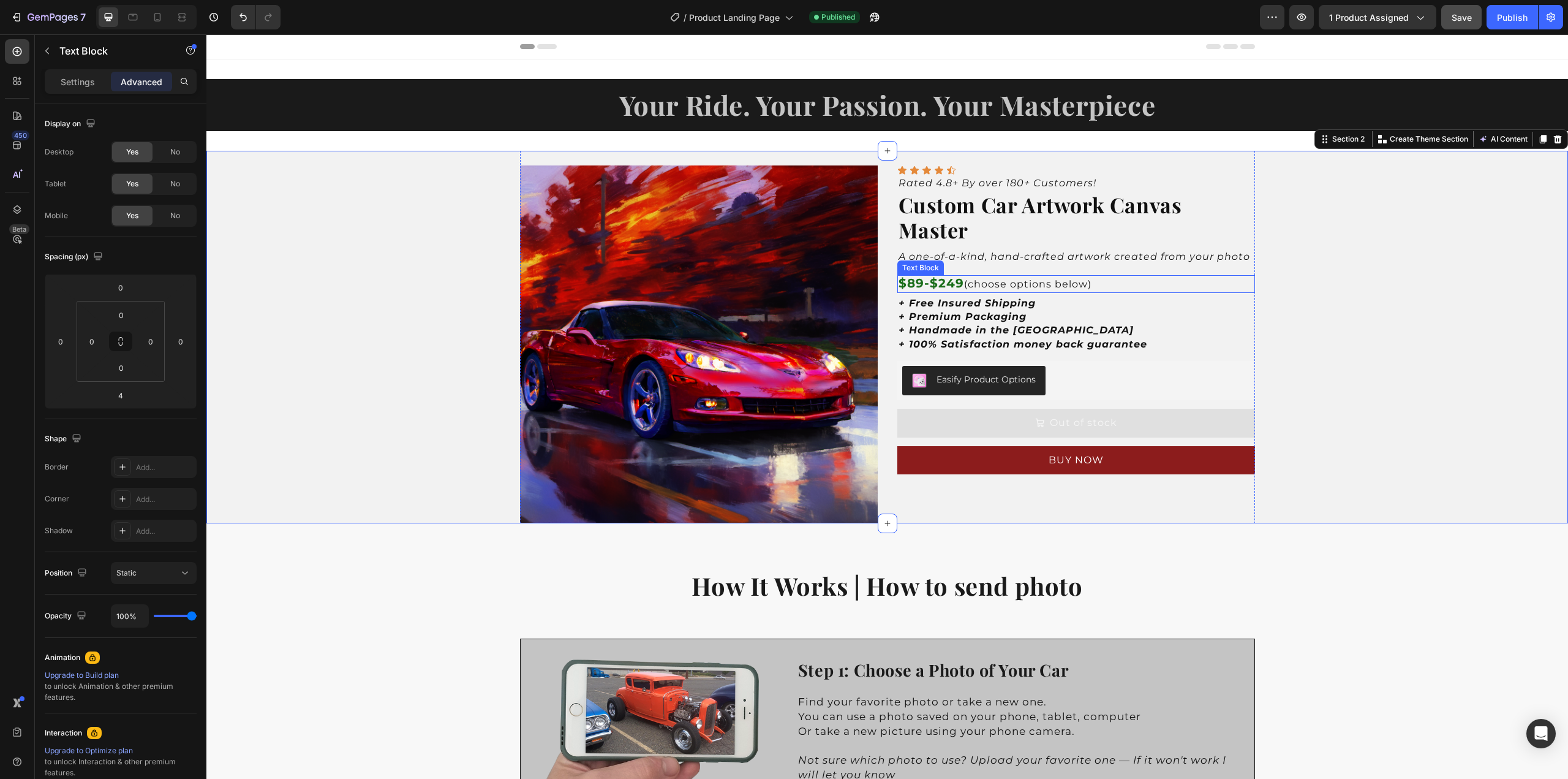
click at [907, 281] on strong "$89-$249" at bounding box center [931, 283] width 65 height 15
click at [959, 286] on strong "$89-$249" at bounding box center [931, 283] width 65 height 15
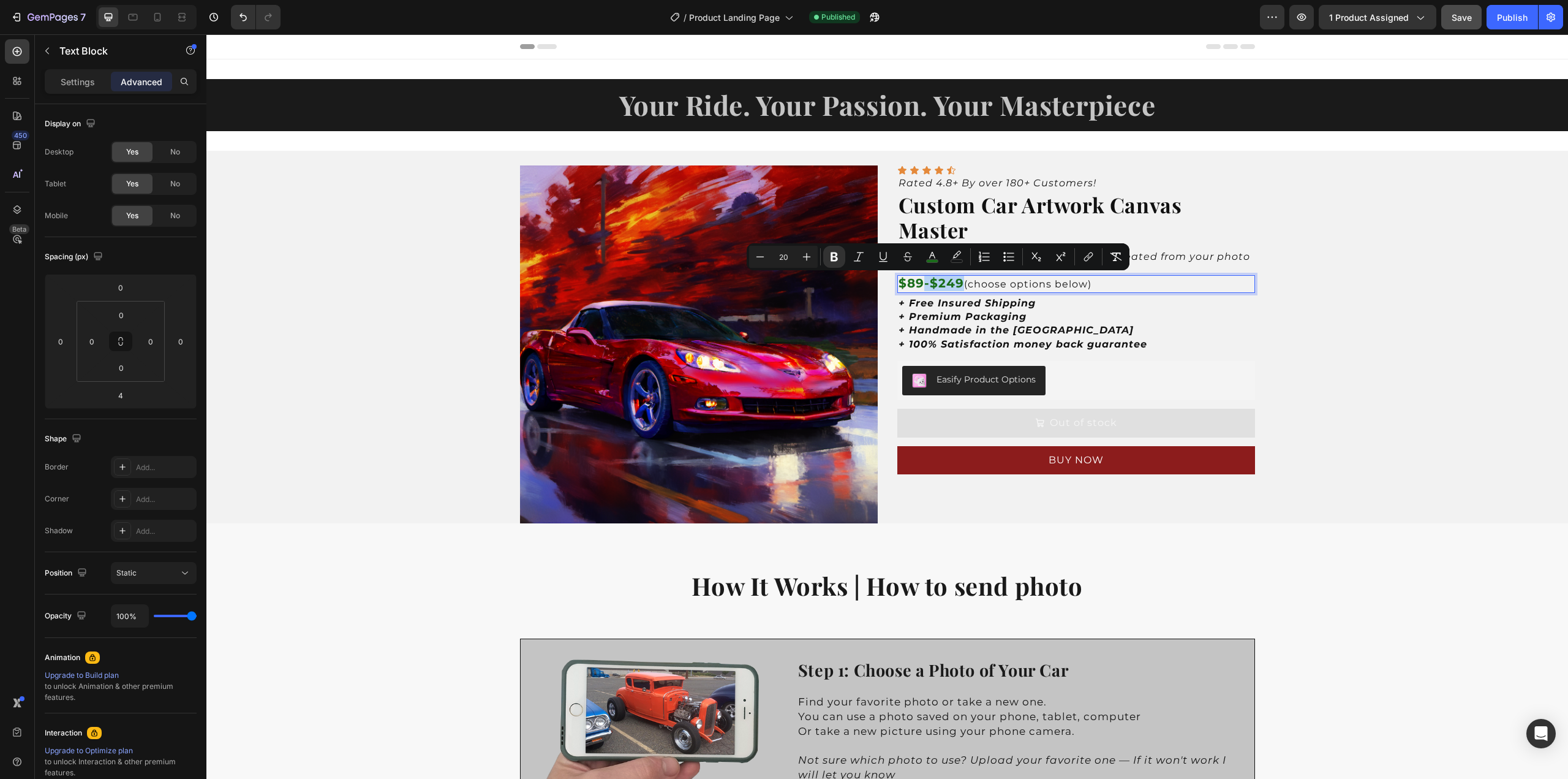
drag, startPoint x: 959, startPoint y: 285, endPoint x: 920, endPoint y: 281, distance: 39.2
click at [920, 281] on strong "$89-$249" at bounding box center [931, 283] width 65 height 15
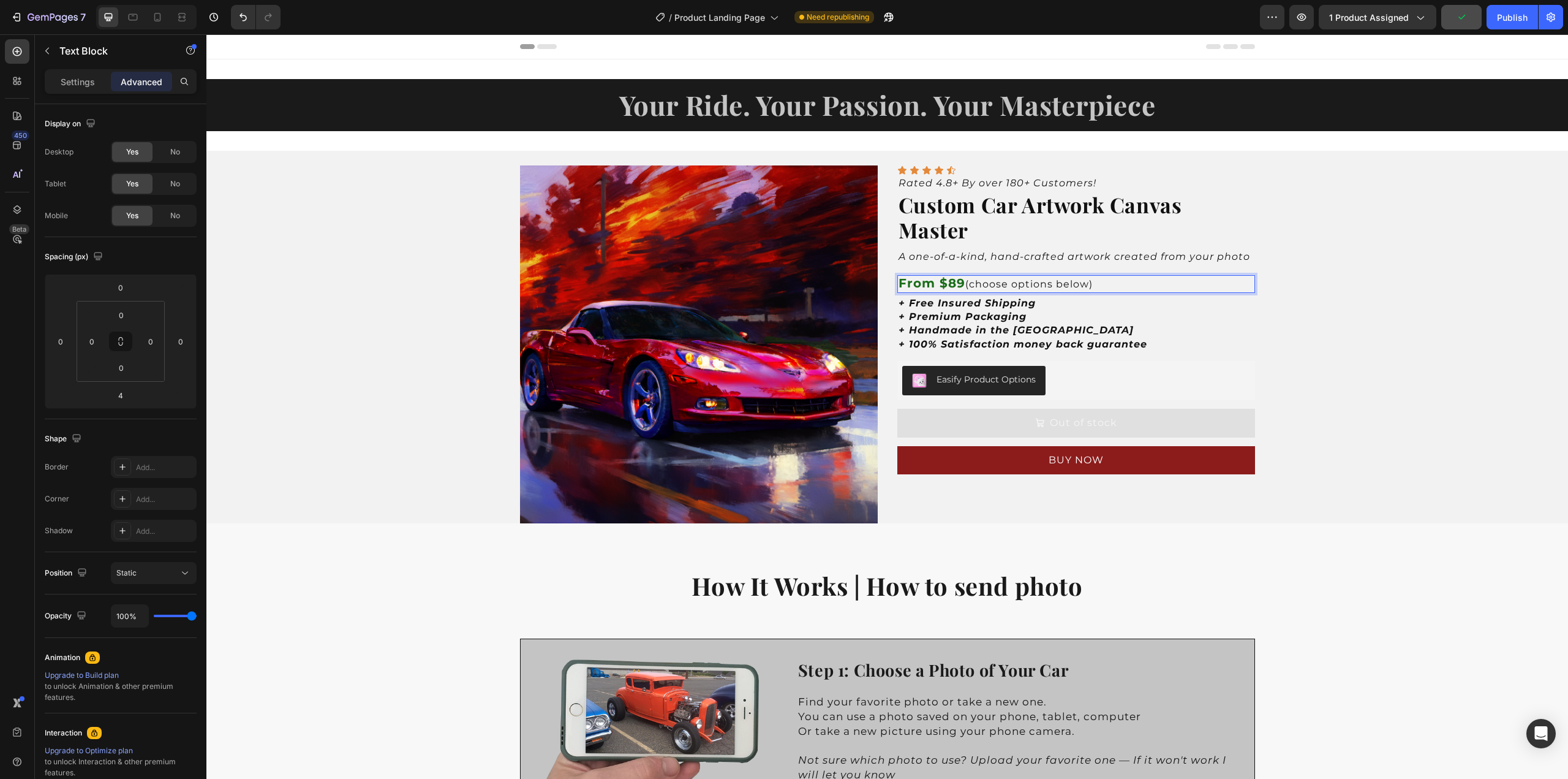
click at [933, 288] on strong "From $89" at bounding box center [932, 283] width 67 height 15
drag, startPoint x: 932, startPoint y: 285, endPoint x: 893, endPoint y: 285, distance: 39.0
click at [899, 285] on strong "From $89" at bounding box center [932, 283] width 67 height 15
click at [909, 255] on icon "Editor contextual toolbar" at bounding box center [907, 255] width 6 height 7
type input "1A6D1A"
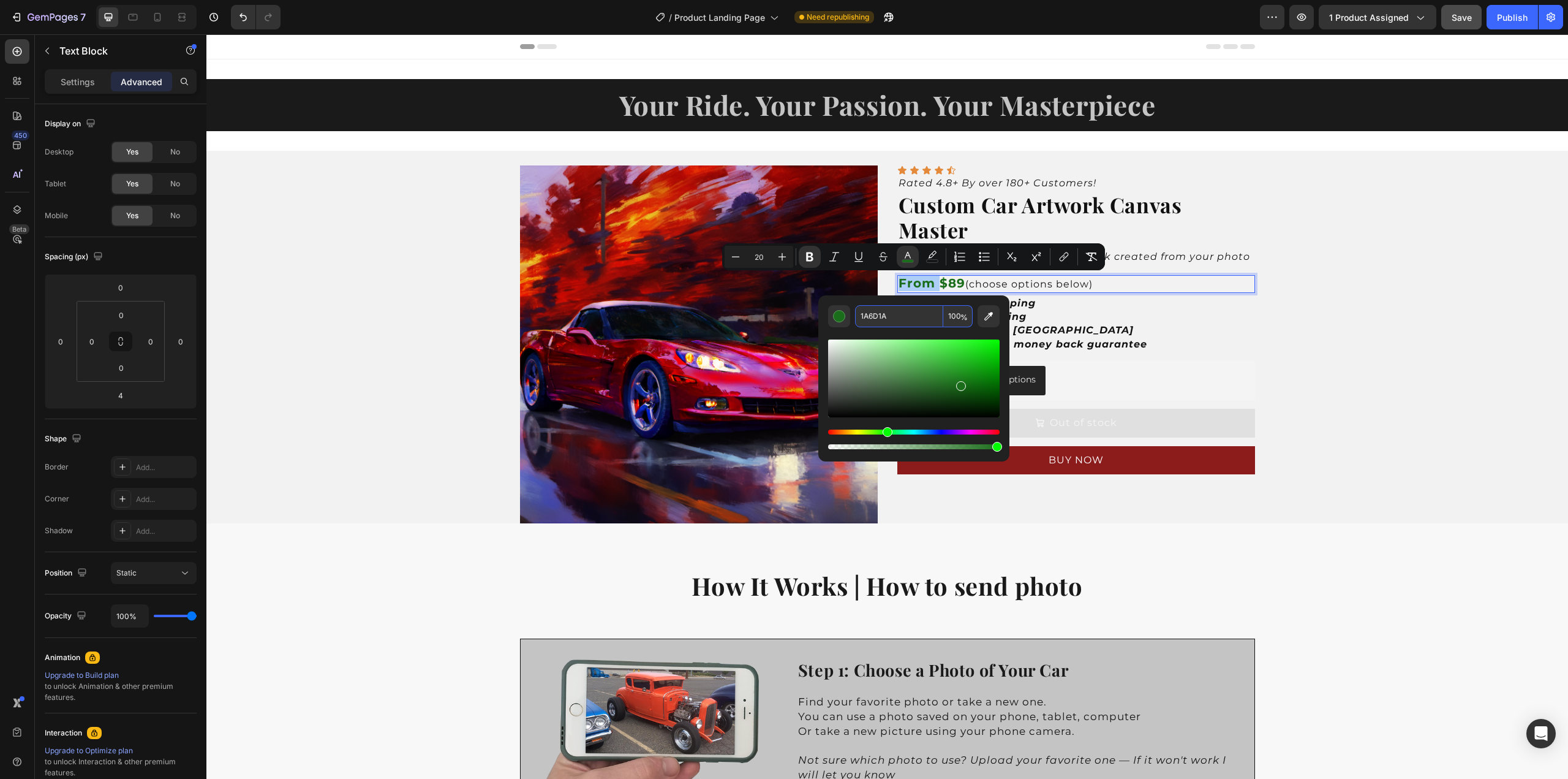
click at [866, 316] on input "1A6D1A" at bounding box center [899, 316] width 88 height 22
type input "121212"
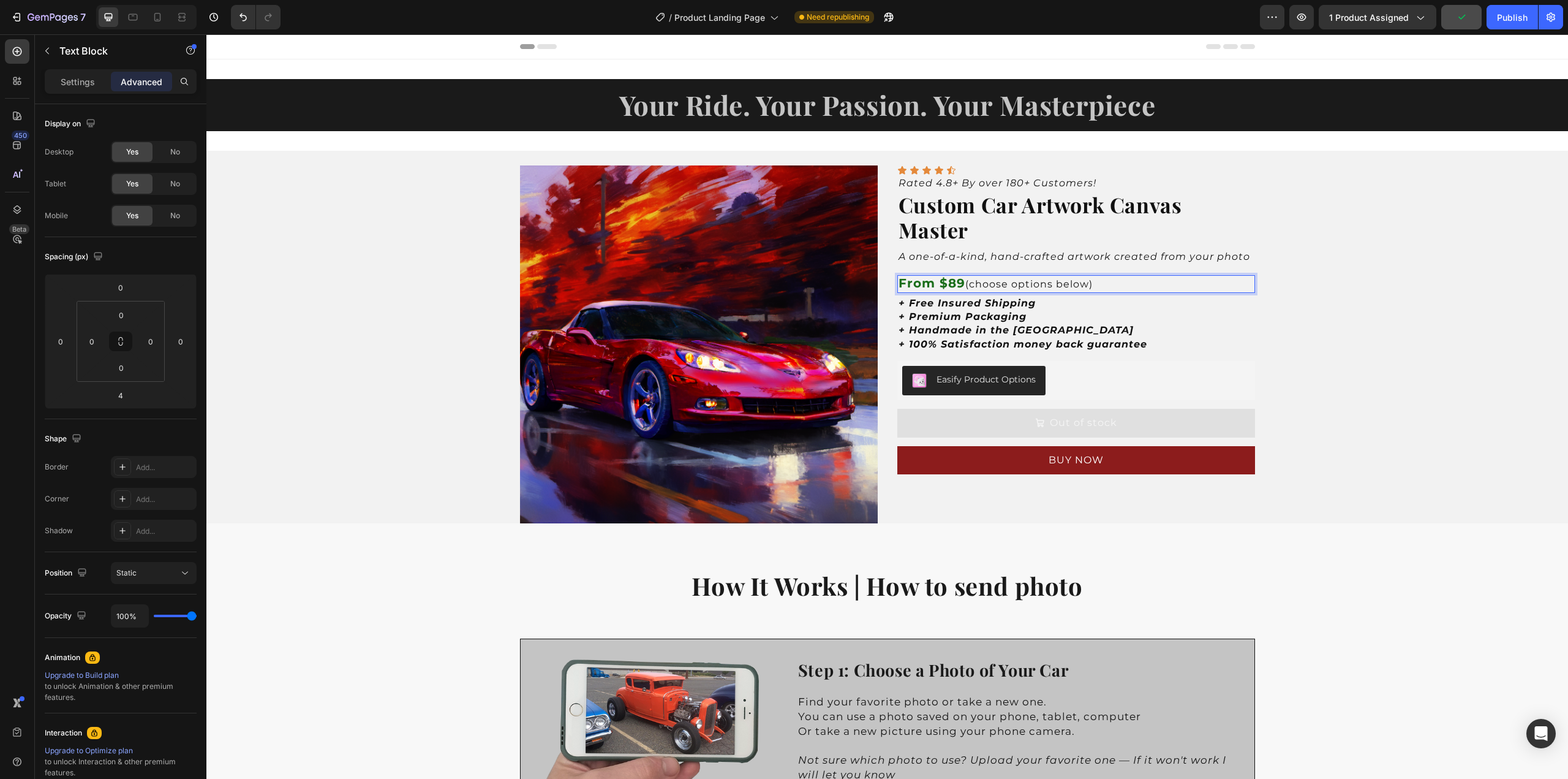
click at [931, 287] on strong "From $89" at bounding box center [932, 283] width 67 height 15
click at [987, 283] on p "From $89 (choose options below)" at bounding box center [1076, 284] width 355 height 15
drag, startPoint x: 929, startPoint y: 282, endPoint x: 894, endPoint y: 284, distance: 35.1
click at [899, 284] on strong "From $89" at bounding box center [932, 283] width 67 height 15
click at [909, 256] on icon "Editor contextual toolbar" at bounding box center [906, 257] width 13 height 13
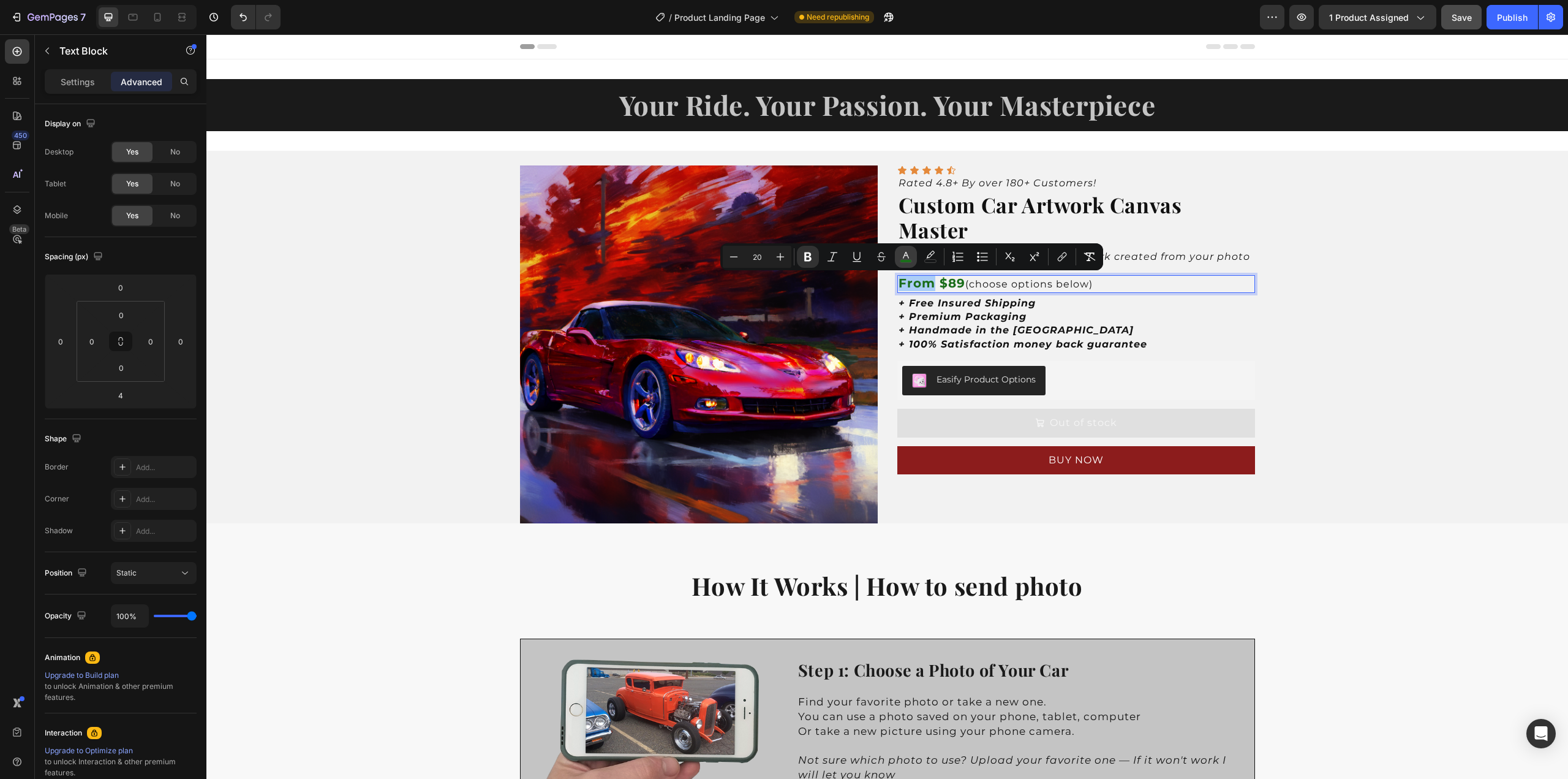
type input "1A6D1A"
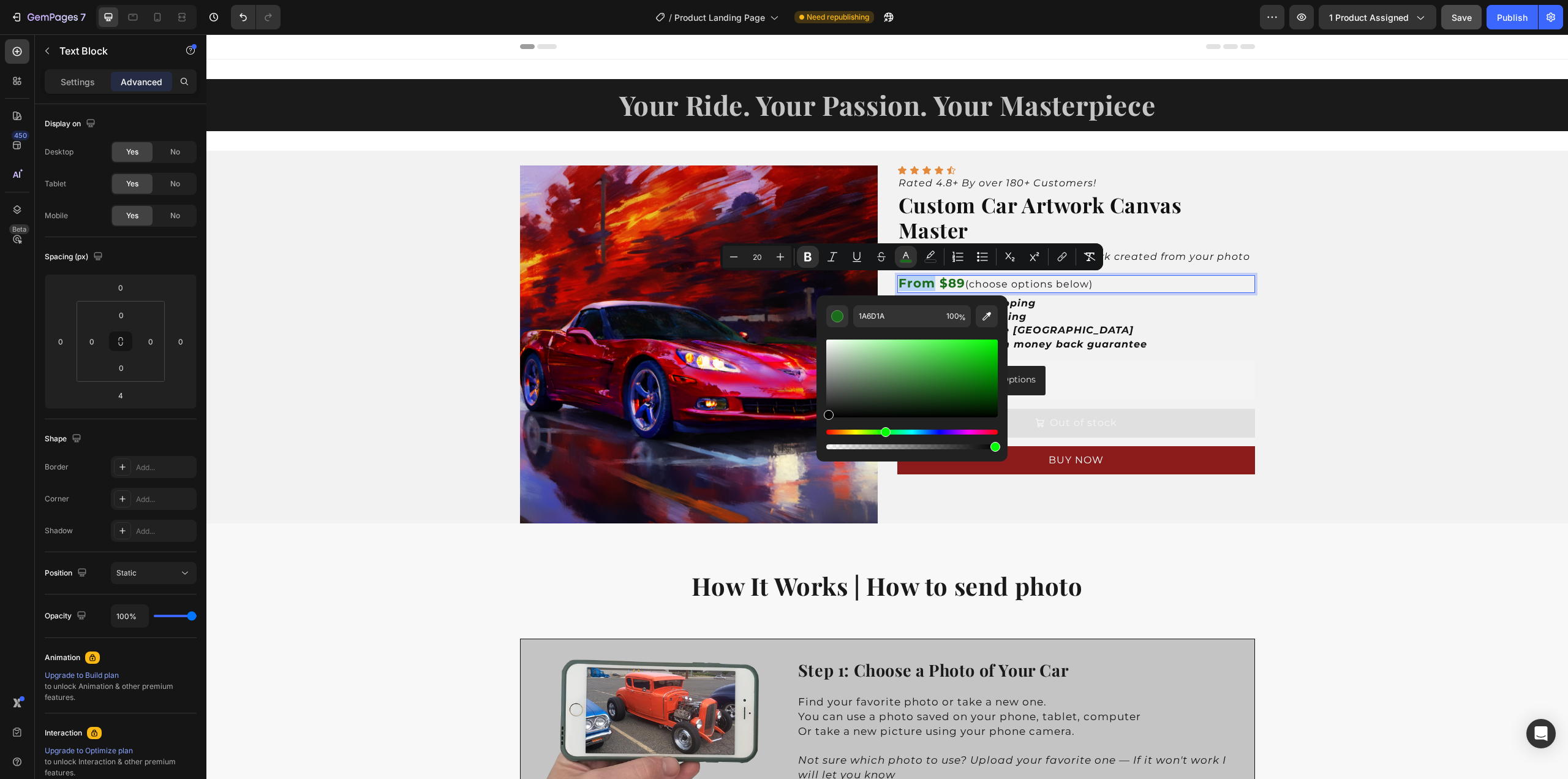
type input "000000"
drag, startPoint x: 850, startPoint y: 417, endPoint x: 817, endPoint y: 438, distance: 39.1
click at [817, 438] on div "000000 100 %" at bounding box center [912, 373] width 191 height 156
click at [911, 283] on strong "From" at bounding box center [917, 283] width 37 height 15
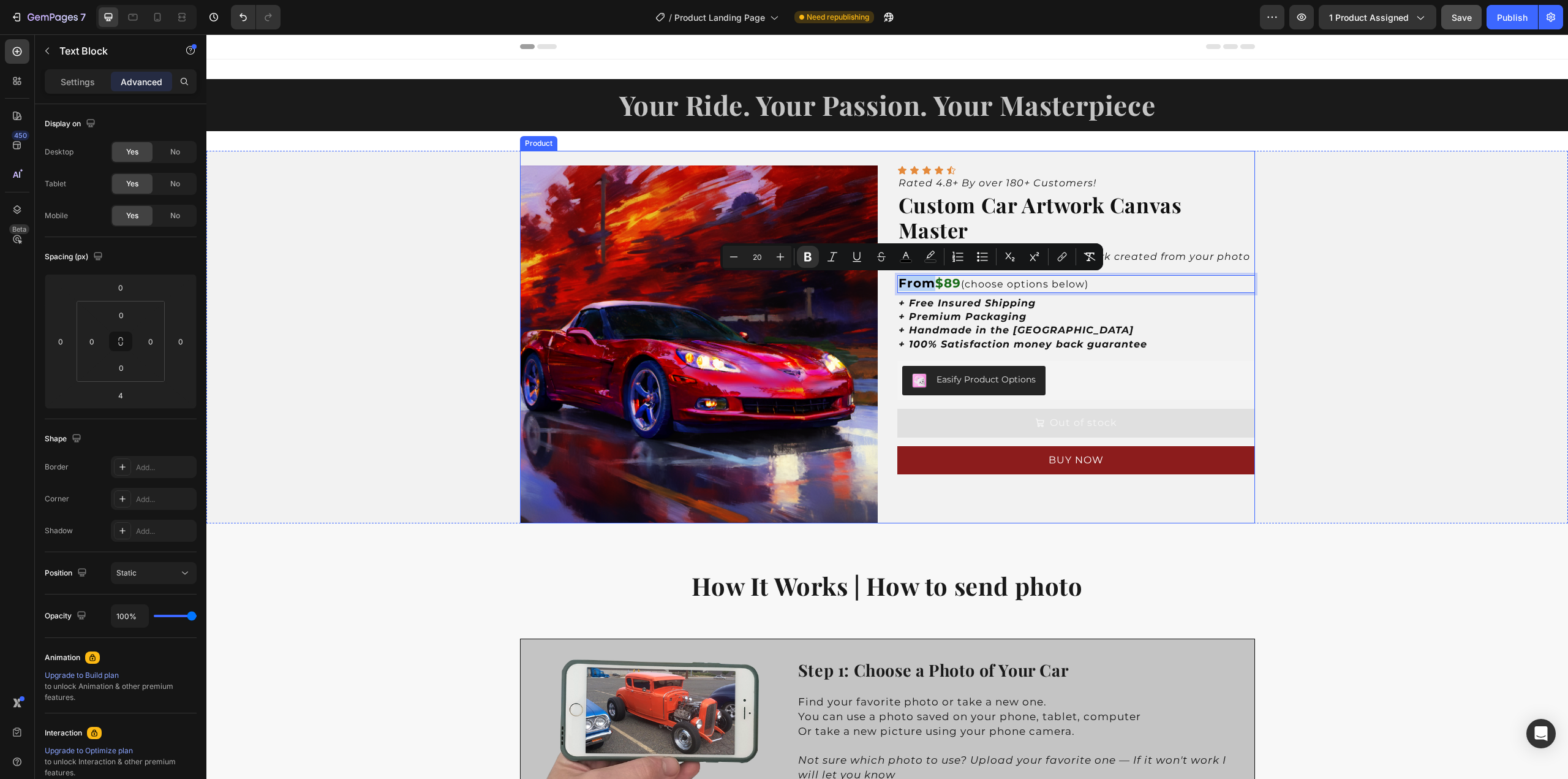
drag, startPoint x: 928, startPoint y: 284, endPoint x: 885, endPoint y: 285, distance: 43.0
click at [885, 285] on div "Product Images Icon Icon Icon Icon Icon Icon List Rated 4.8+ By over 180+ Custo…" at bounding box center [888, 337] width 735 height 372
click at [807, 261] on icon "Editor contextual toolbar" at bounding box center [808, 257] width 7 height 9
click at [735, 258] on icon "Editor contextual toolbar" at bounding box center [734, 257] width 13 height 13
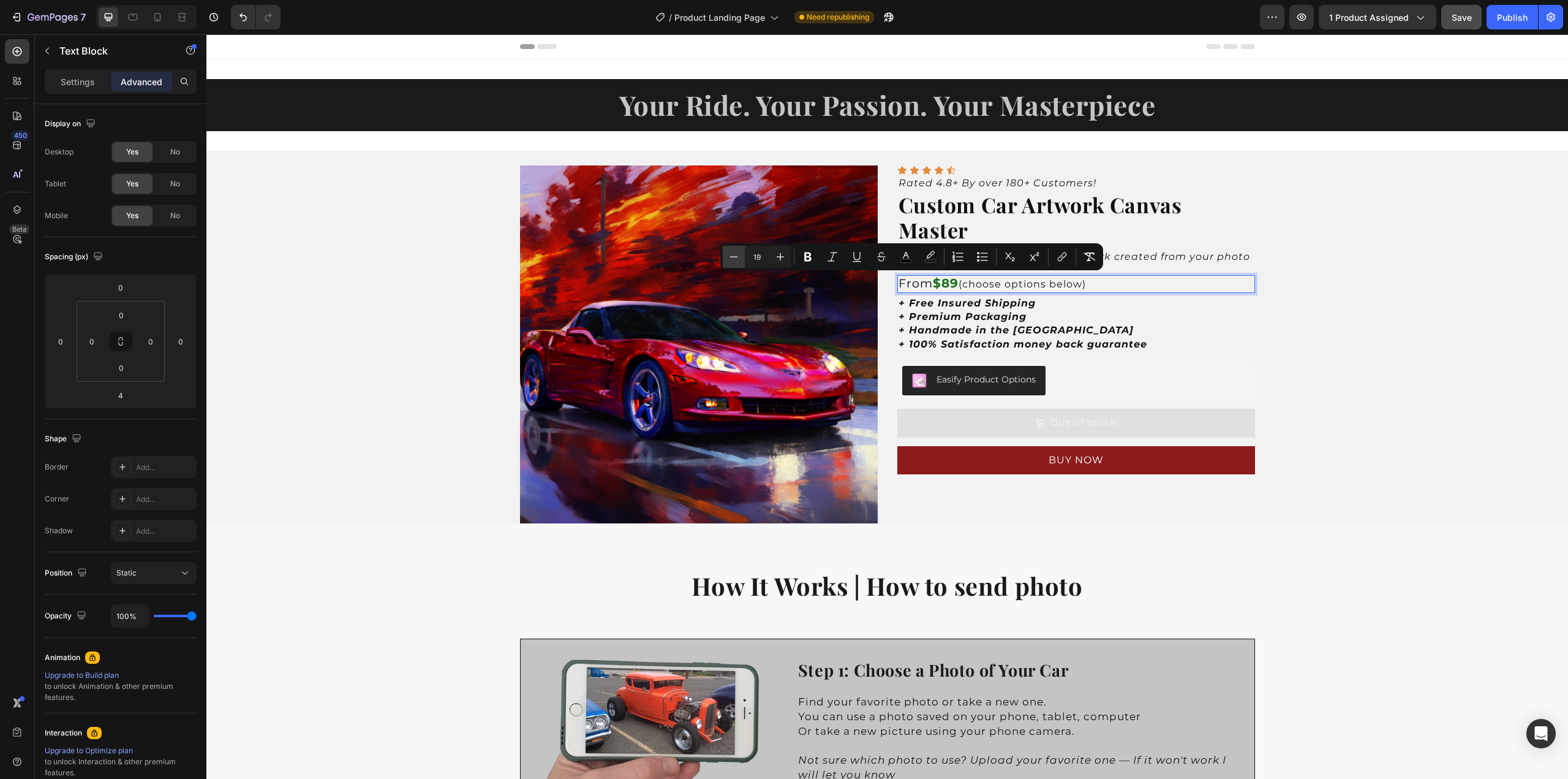
type input "18"
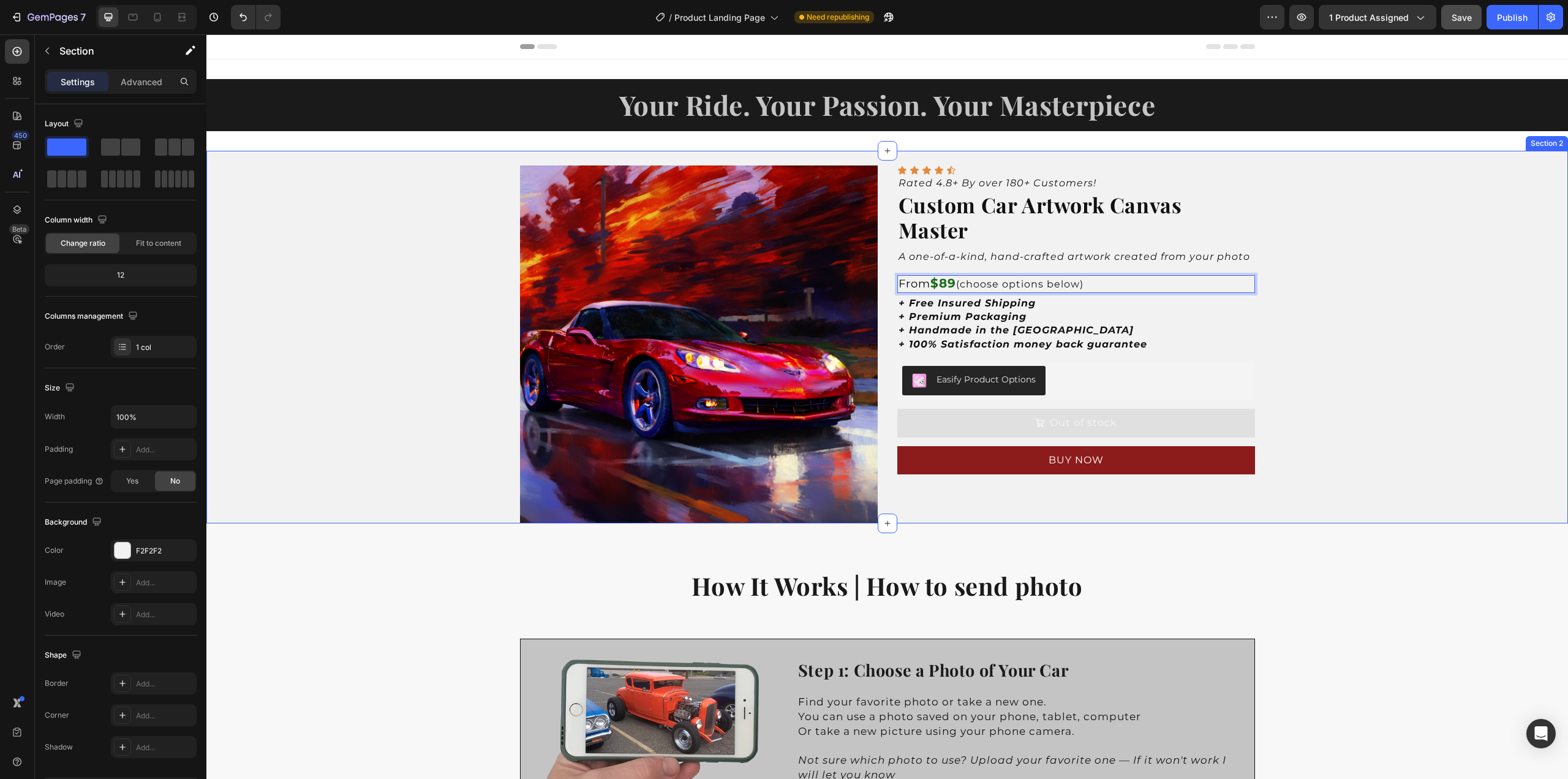
click at [1328, 318] on div "Product Images Icon Icon Icon Icon Icon Icon List Rated 4.8+ By over 180+ Custo…" at bounding box center [888, 337] width 1362 height 372
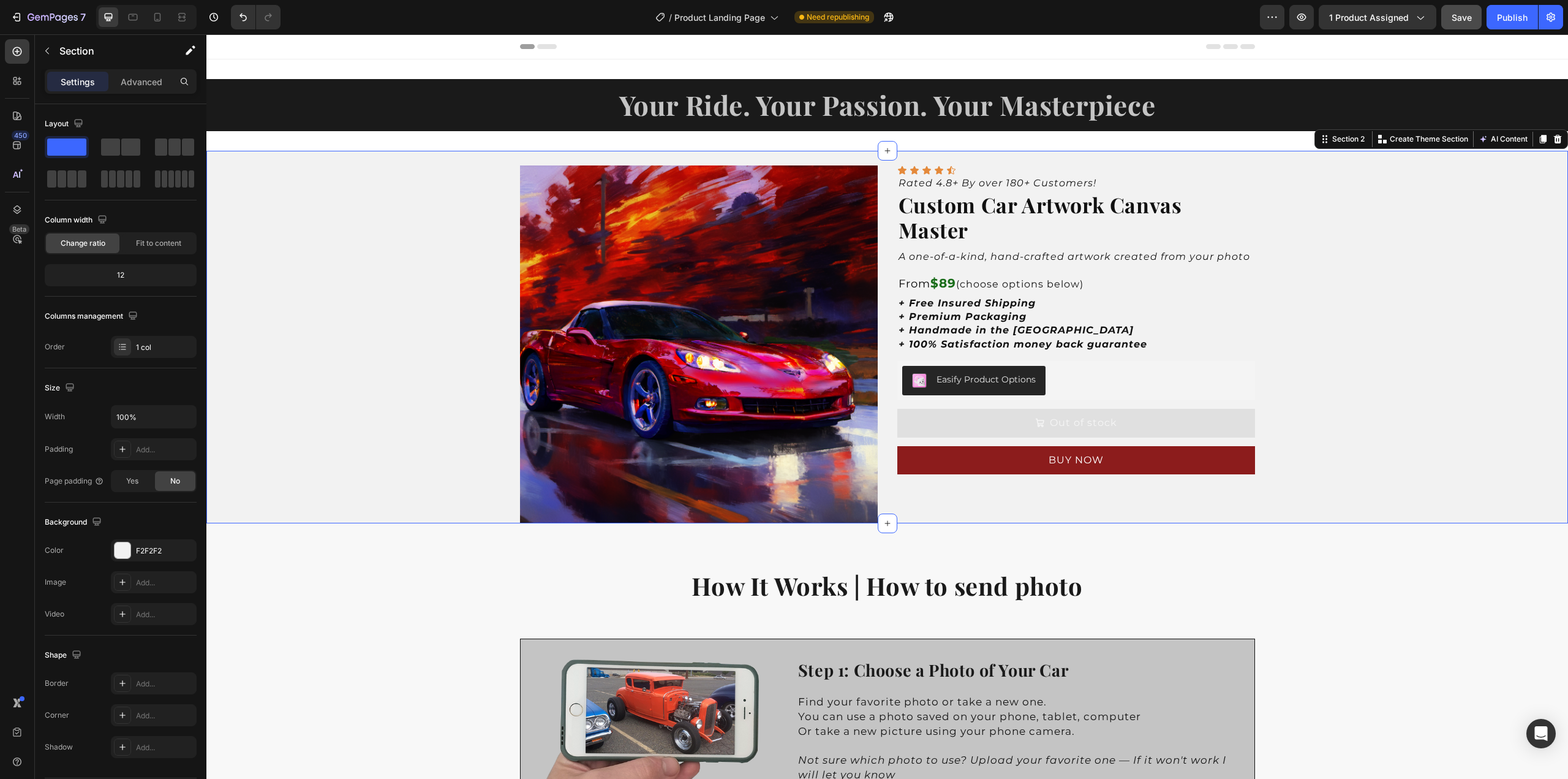
click at [1338, 299] on div "Product Images Icon Icon Icon Icon Icon Icon List Rated 4.8+ By over 180+ Custo…" at bounding box center [888, 337] width 1362 height 372
click at [1341, 316] on div "Product Images Icon Icon Icon Icon Icon Icon List Rated 4.8+ By over 180+ Custo…" at bounding box center [888, 337] width 1362 height 372
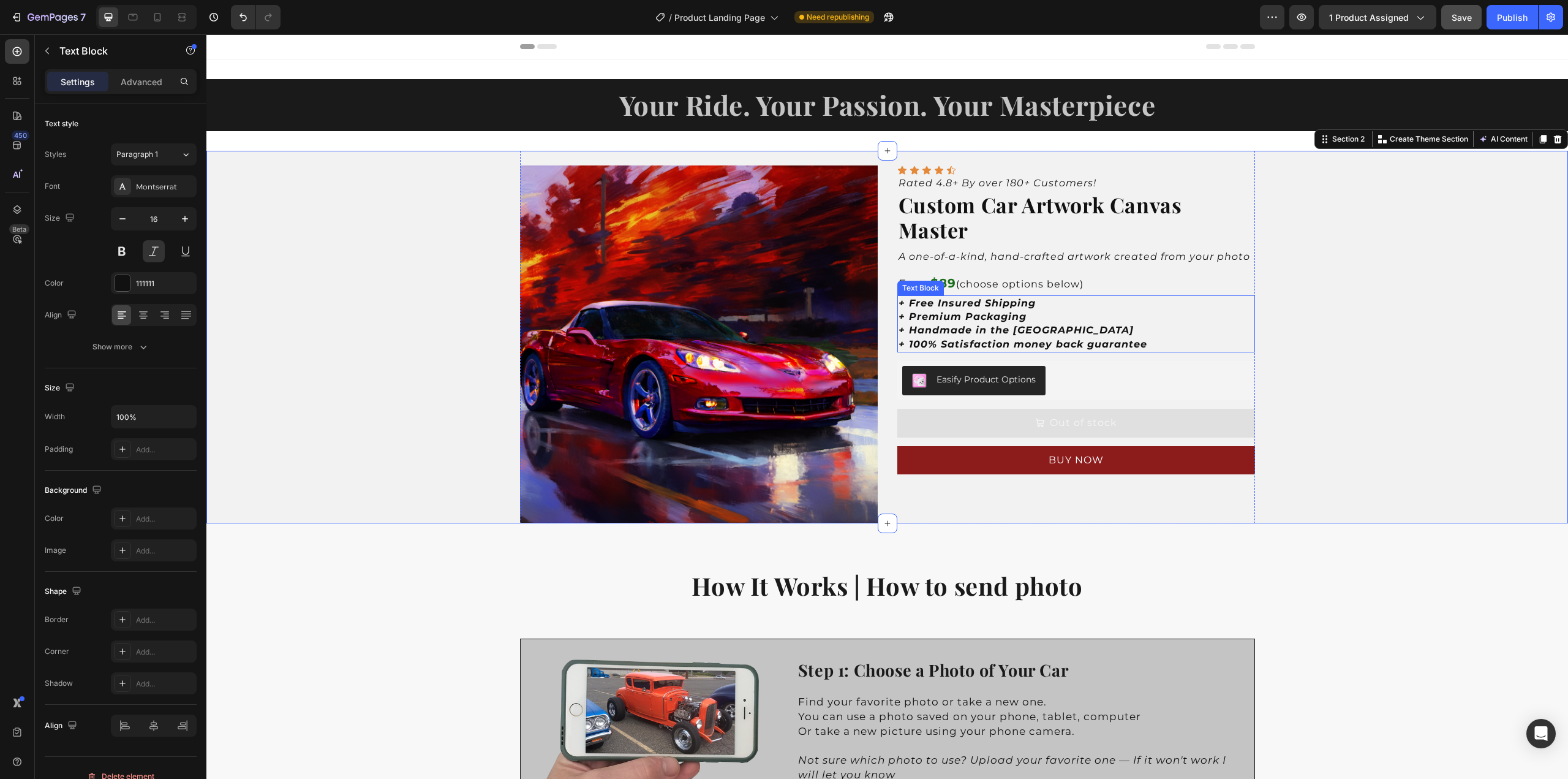
click at [978, 311] on strong "+ Premium Packaging" at bounding box center [963, 317] width 128 height 12
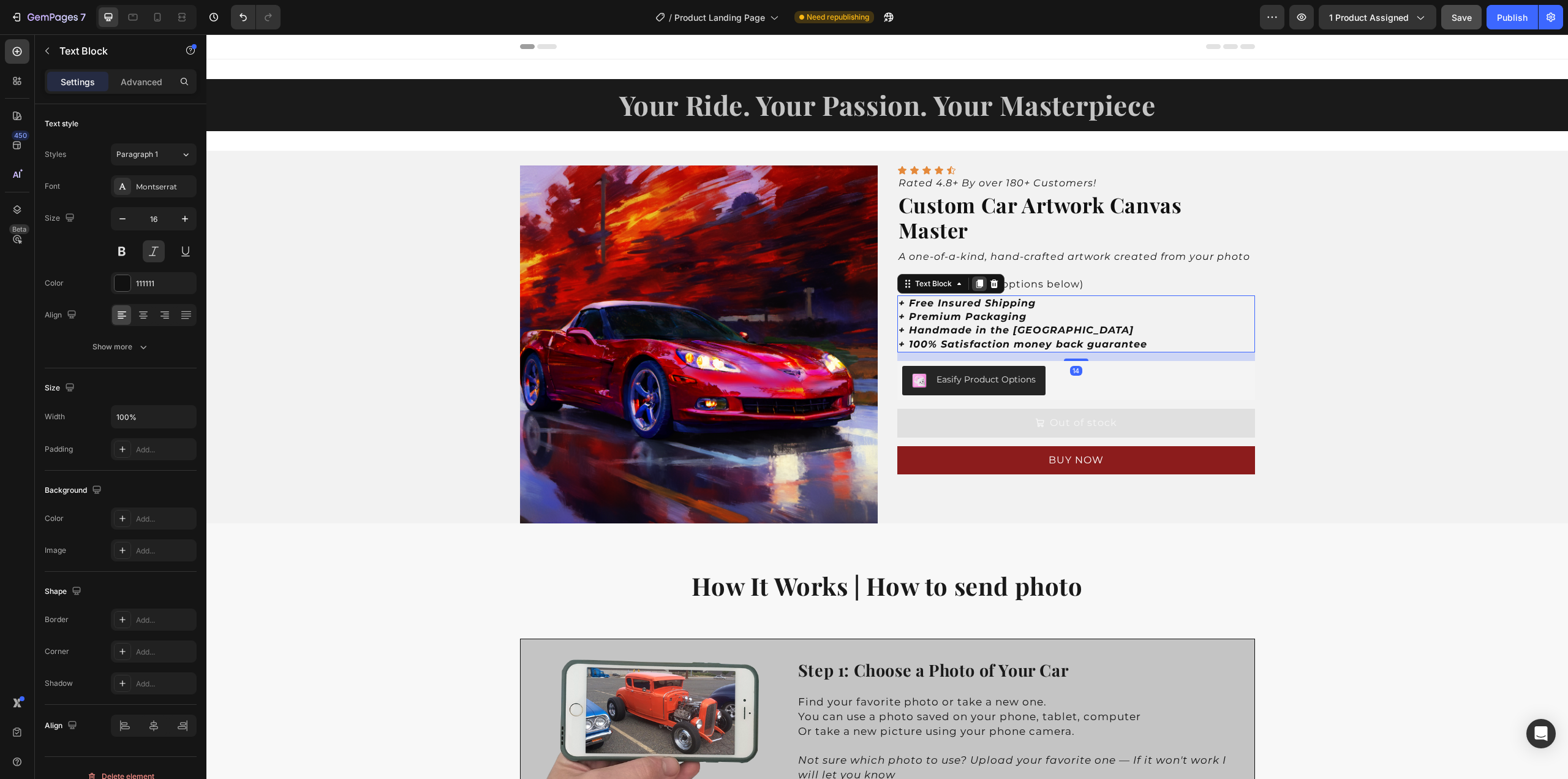
click at [976, 282] on icon at bounding box center [979, 283] width 7 height 9
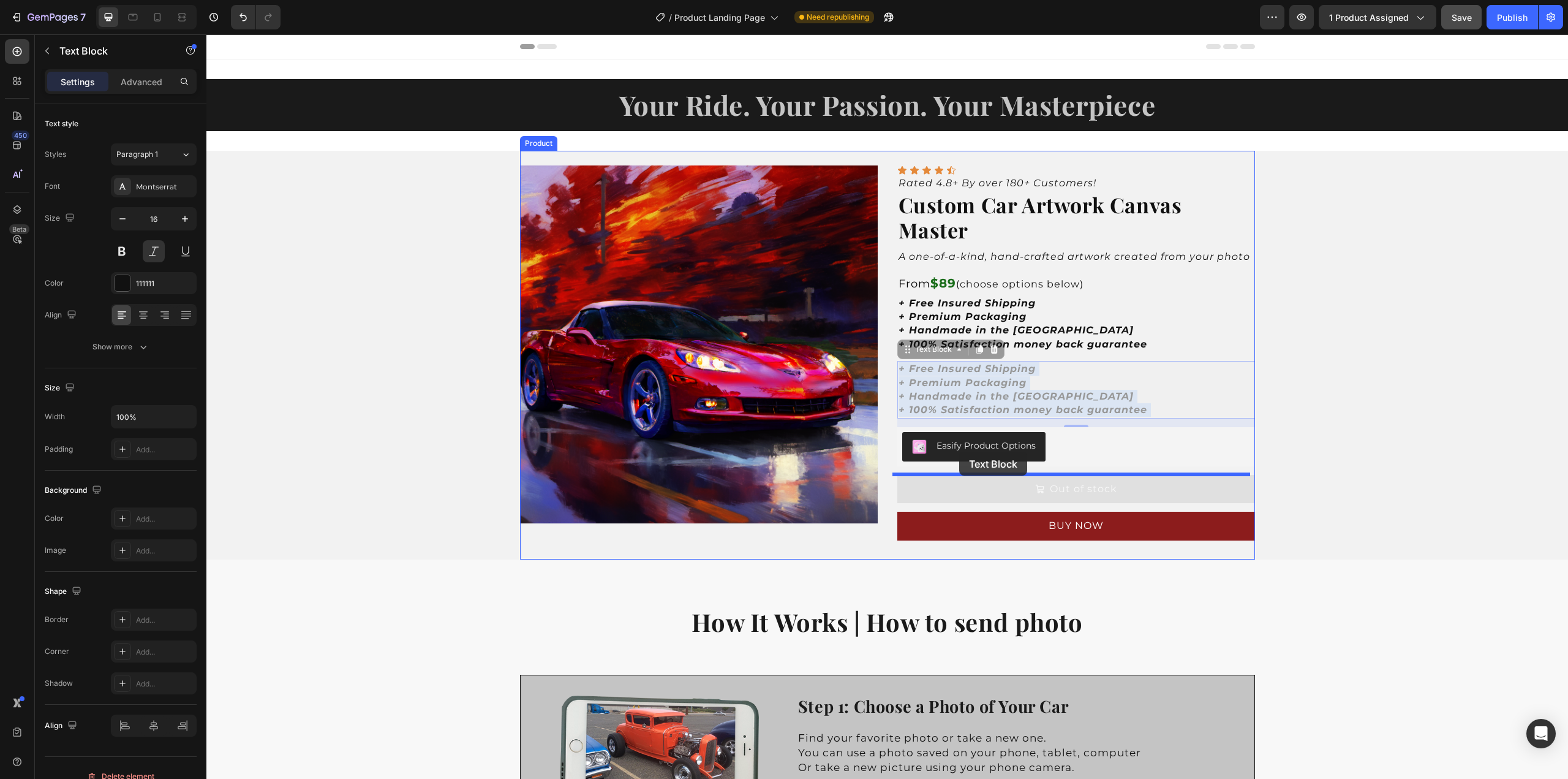
drag, startPoint x: 970, startPoint y: 373, endPoint x: 960, endPoint y: 452, distance: 79.6
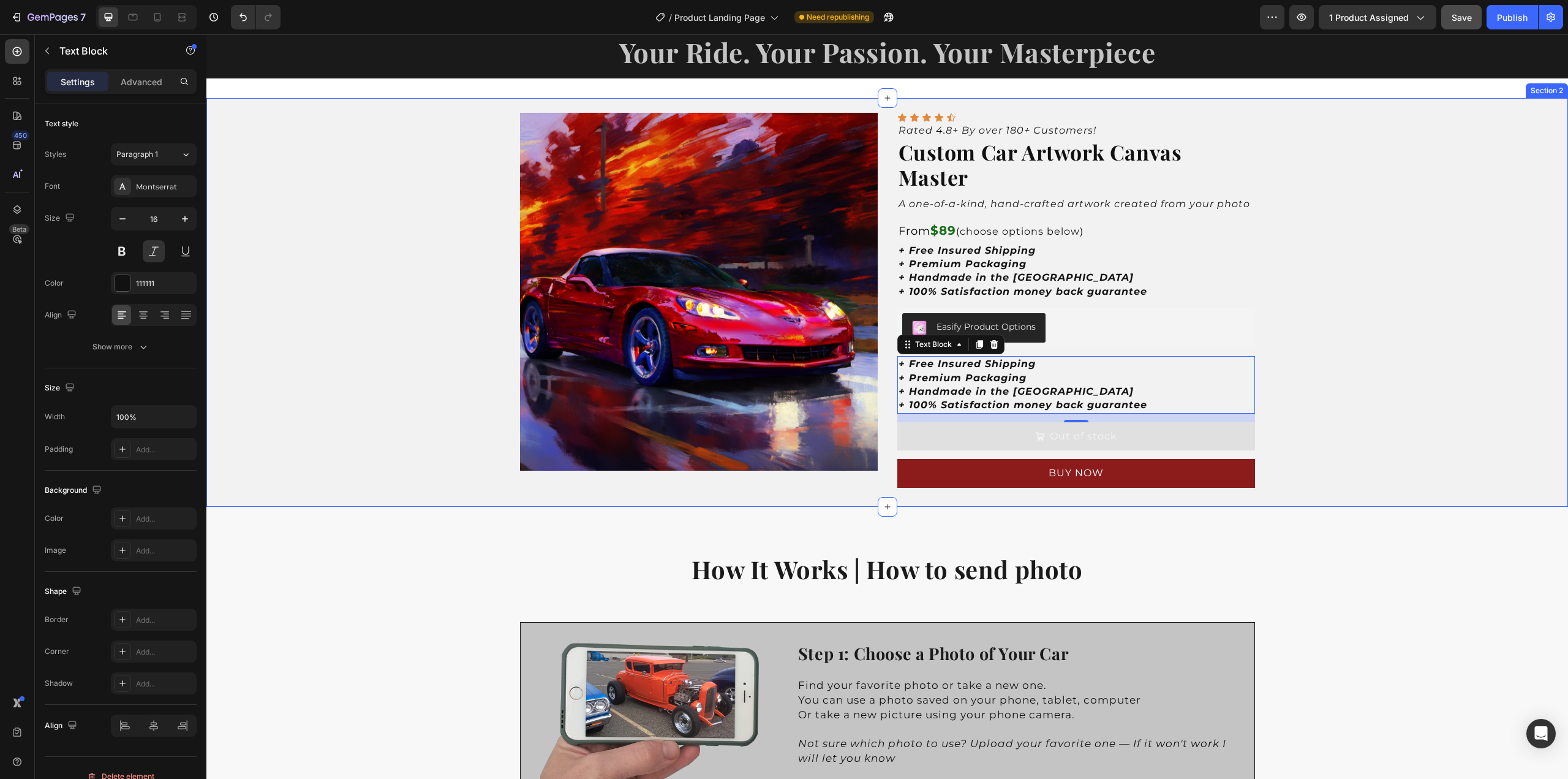
scroll to position [123, 0]
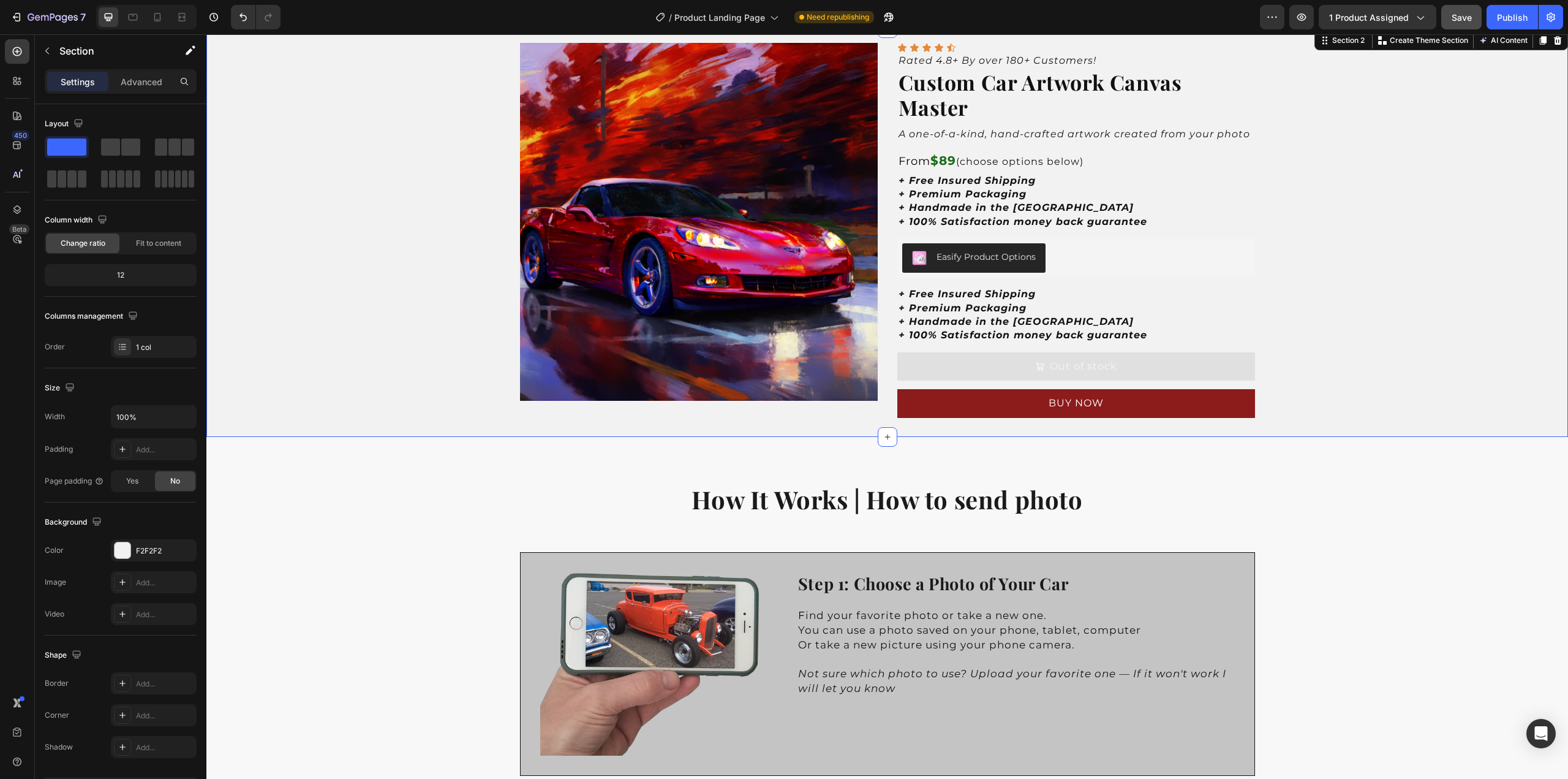
click at [1315, 383] on div "Product Images Icon Icon Icon Icon Icon Icon List Rated 4.8+ By over 180+ Custo…" at bounding box center [888, 232] width 1362 height 409
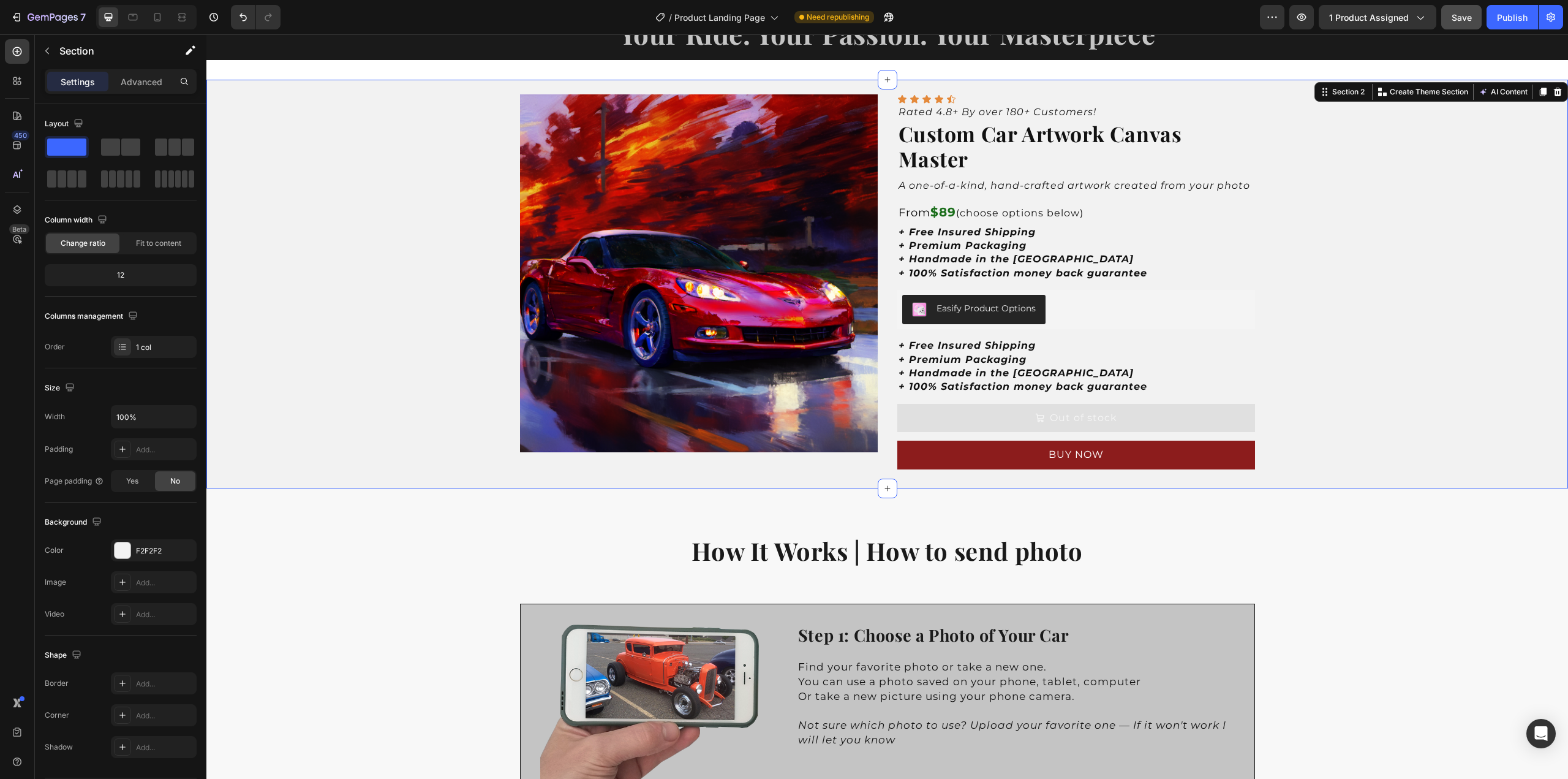
scroll to position [0, 0]
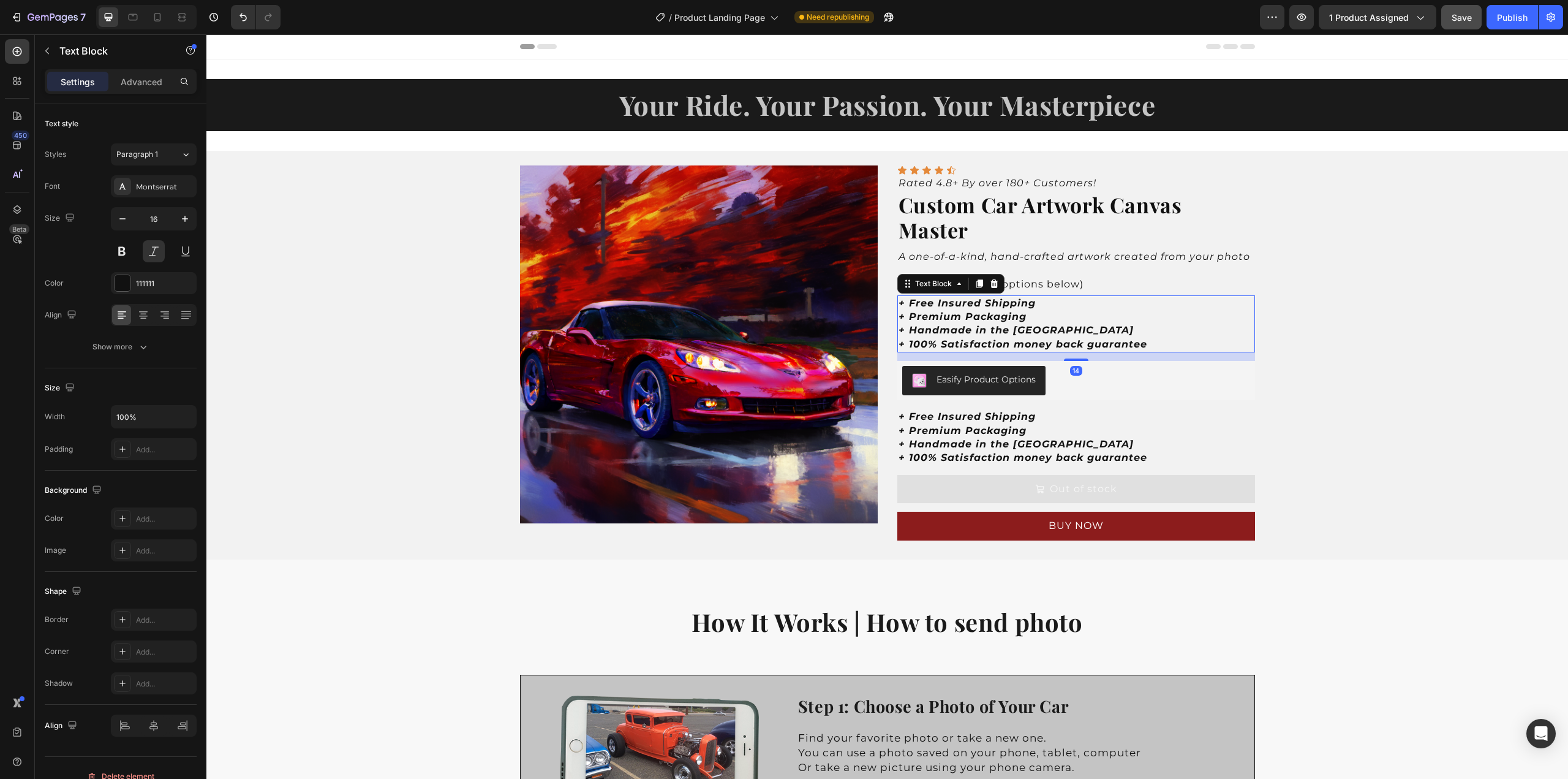
click at [1014, 321] on strong "+ Premium Packaging" at bounding box center [963, 317] width 128 height 12
click at [991, 281] on icon at bounding box center [994, 283] width 8 height 9
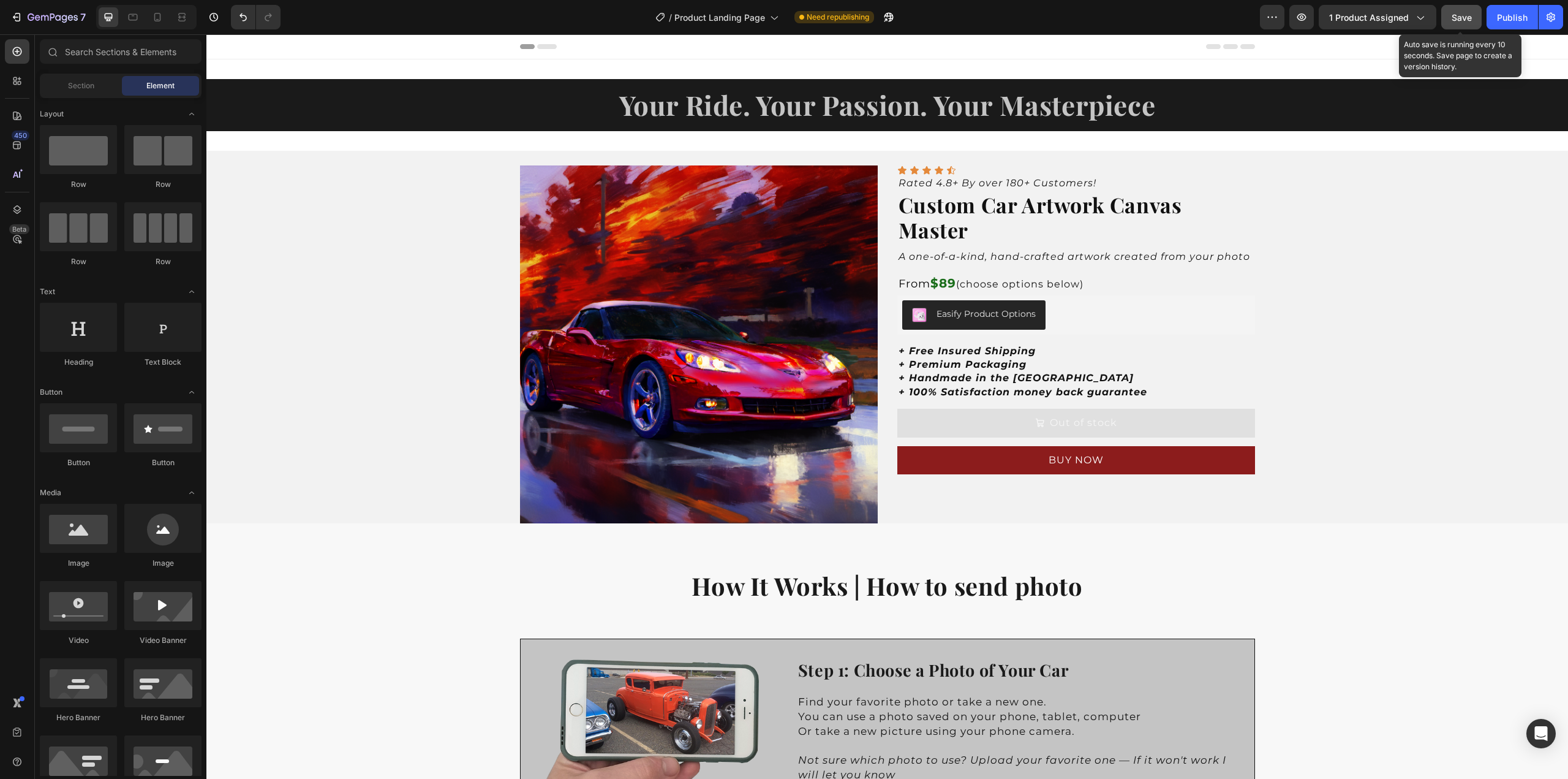
click at [1463, 18] on span "Save" at bounding box center [1462, 18] width 20 height 11
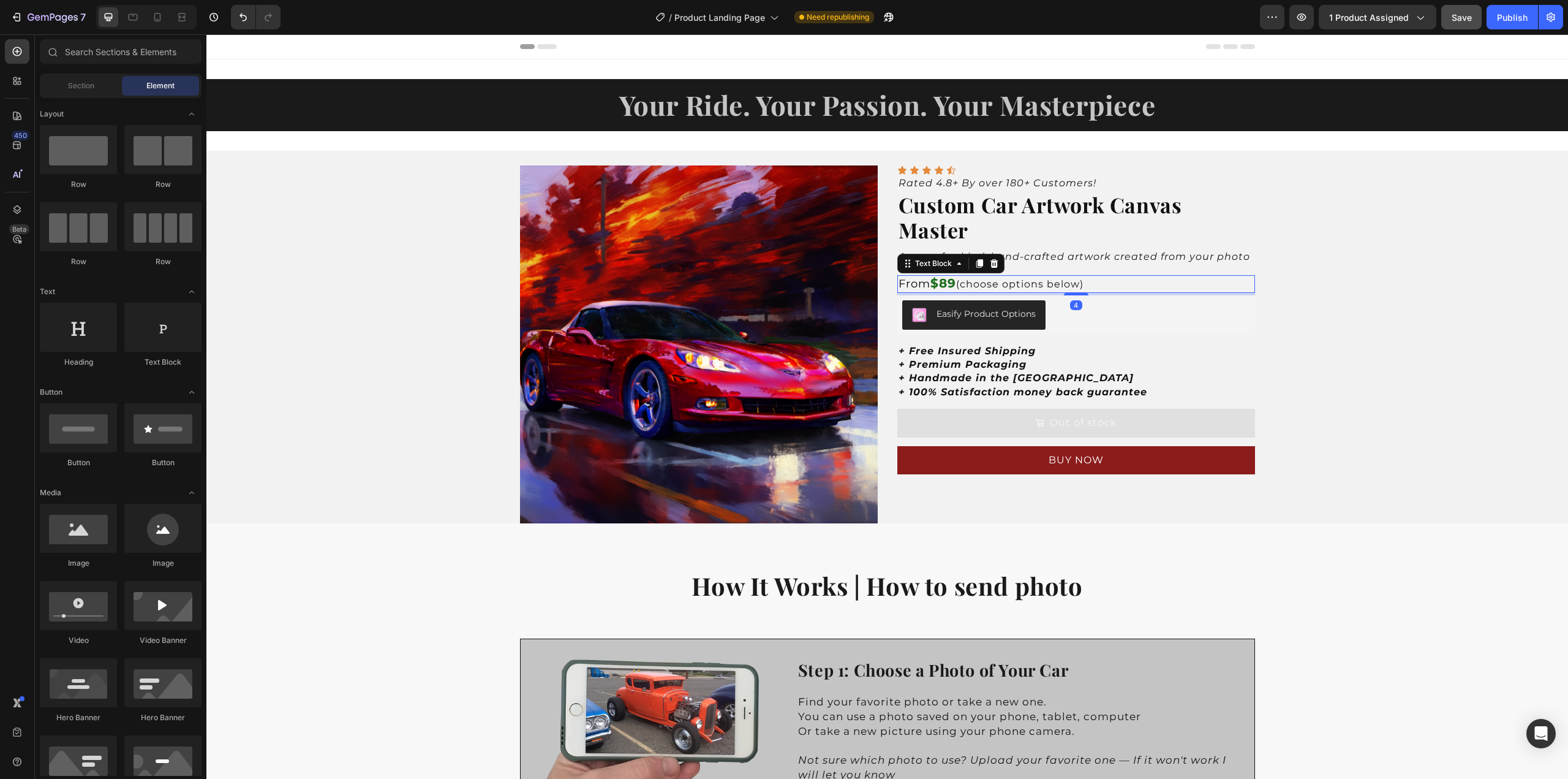
click at [947, 285] on strong "$89" at bounding box center [943, 283] width 26 height 15
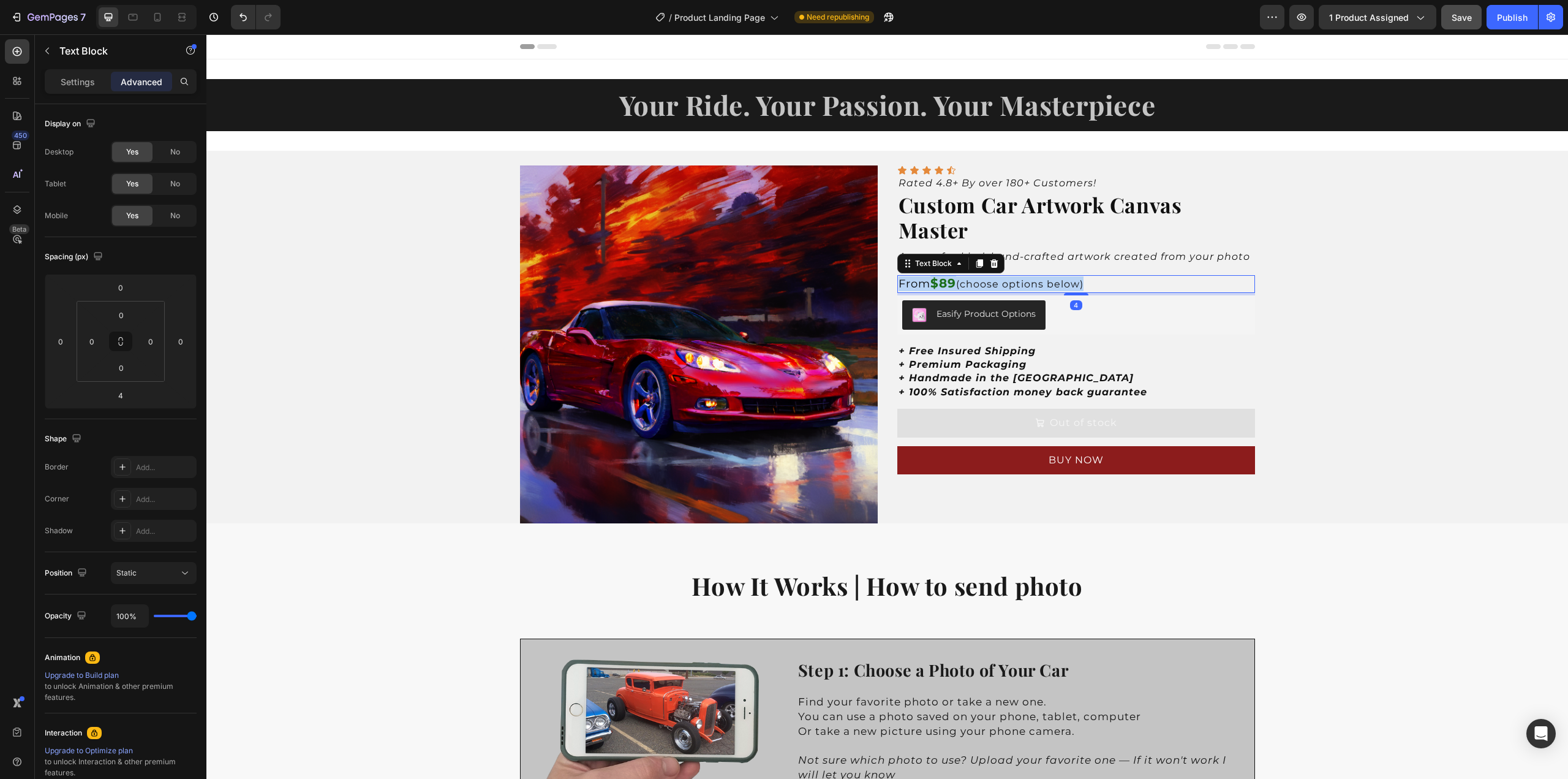
click at [947, 285] on strong "$89" at bounding box center [943, 283] width 26 height 15
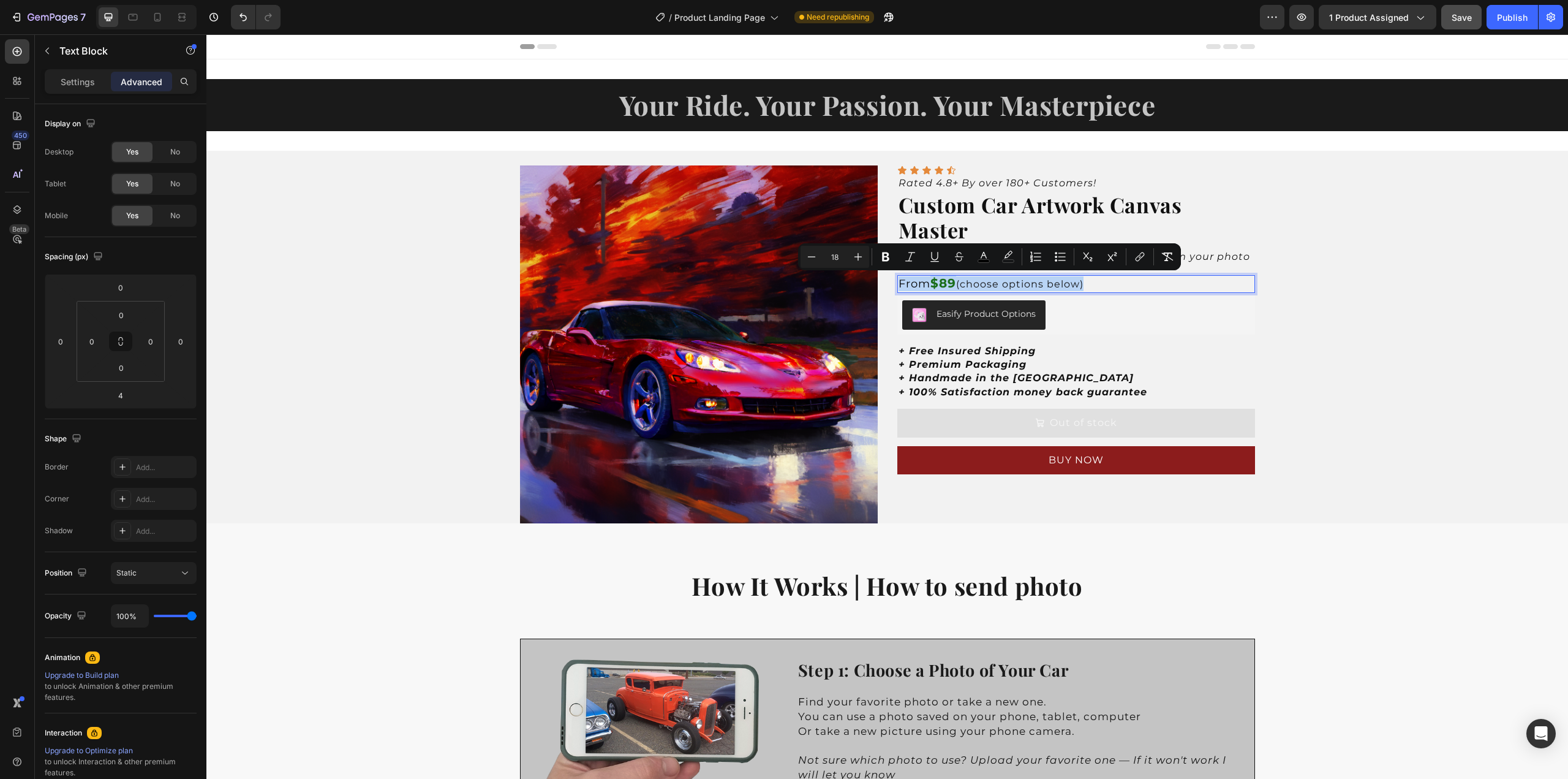
click at [947, 285] on strong "$89" at bounding box center [943, 283] width 26 height 15
click at [947, 283] on strong "$89" at bounding box center [943, 283] width 26 height 15
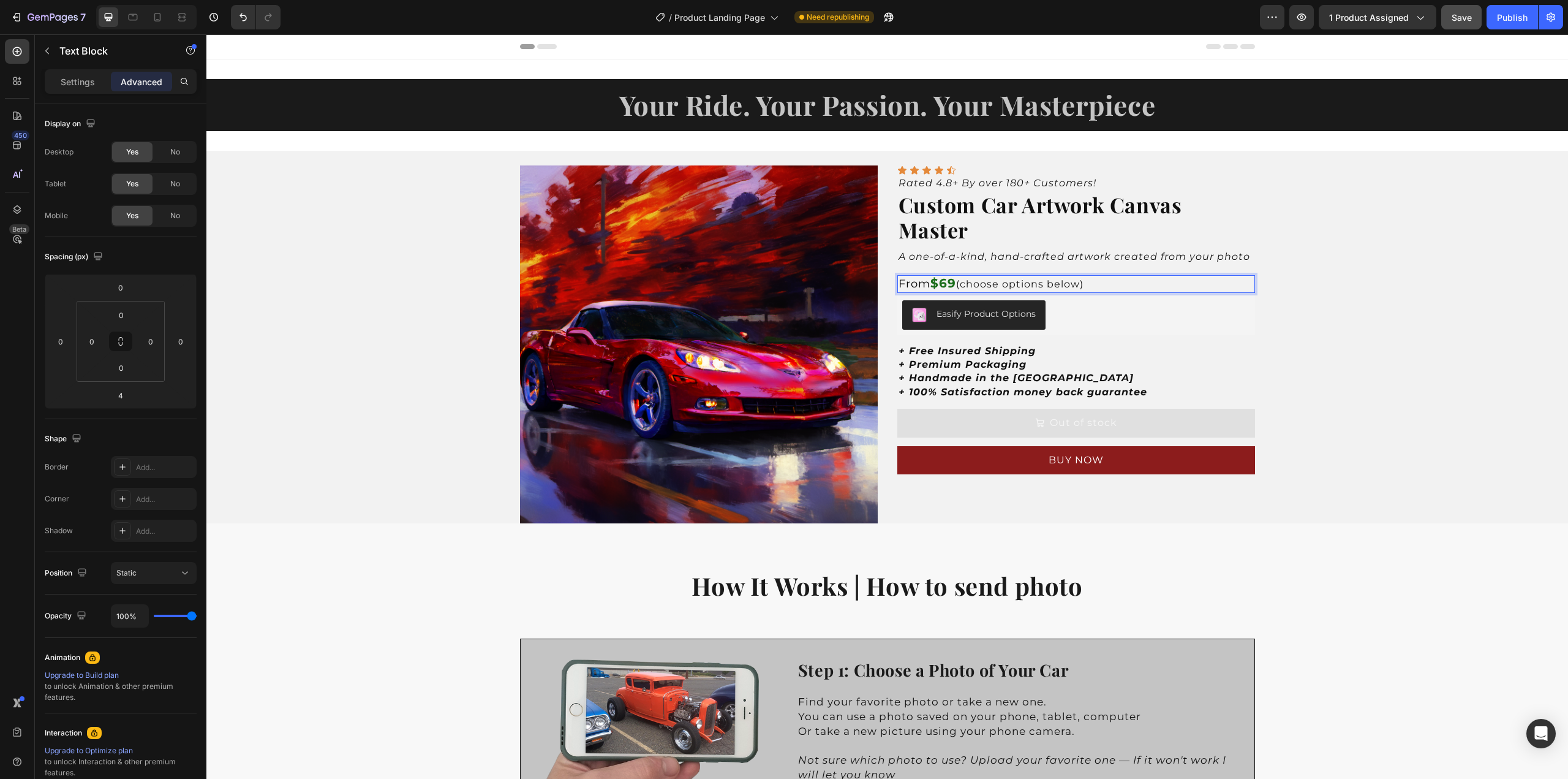
click at [944, 284] on strong "$69" at bounding box center [943, 283] width 26 height 15
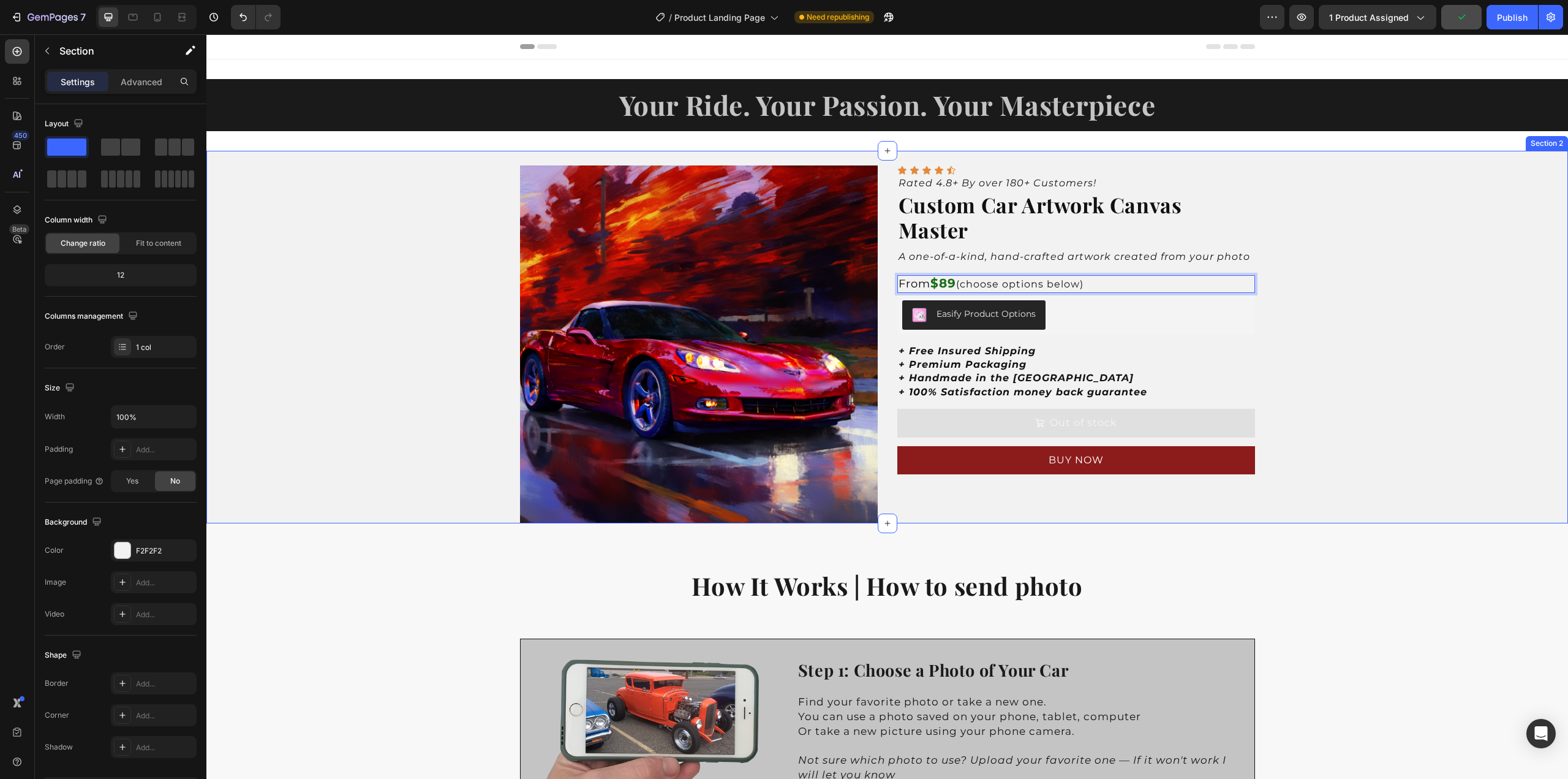
click at [1310, 289] on div "Product Images Icon Icon Icon Icon Icon Icon List Rated 4.8+ By over 180+ Custo…" at bounding box center [888, 337] width 1362 height 372
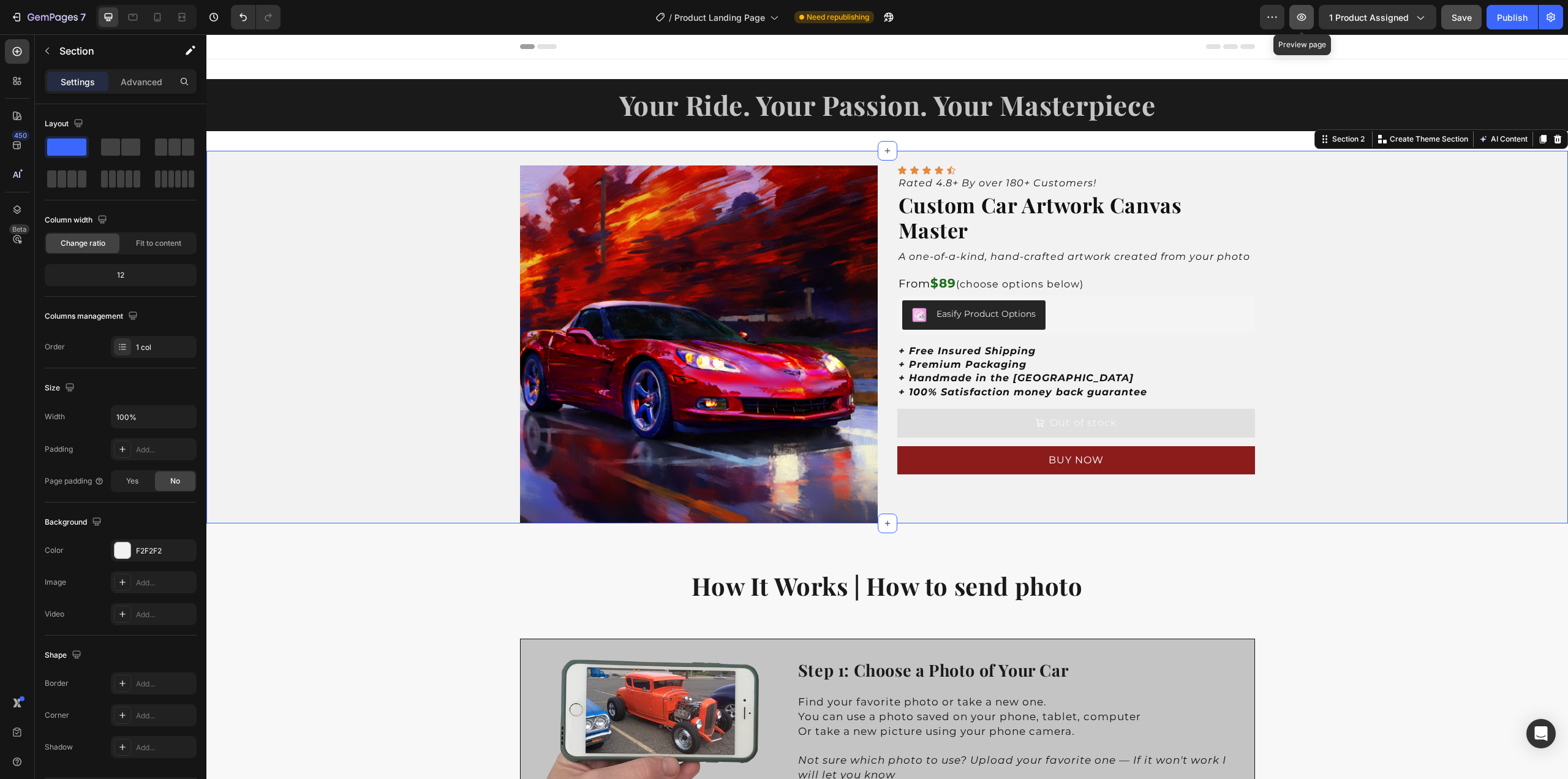
click at [1304, 19] on icon "button" at bounding box center [1302, 17] width 9 height 7
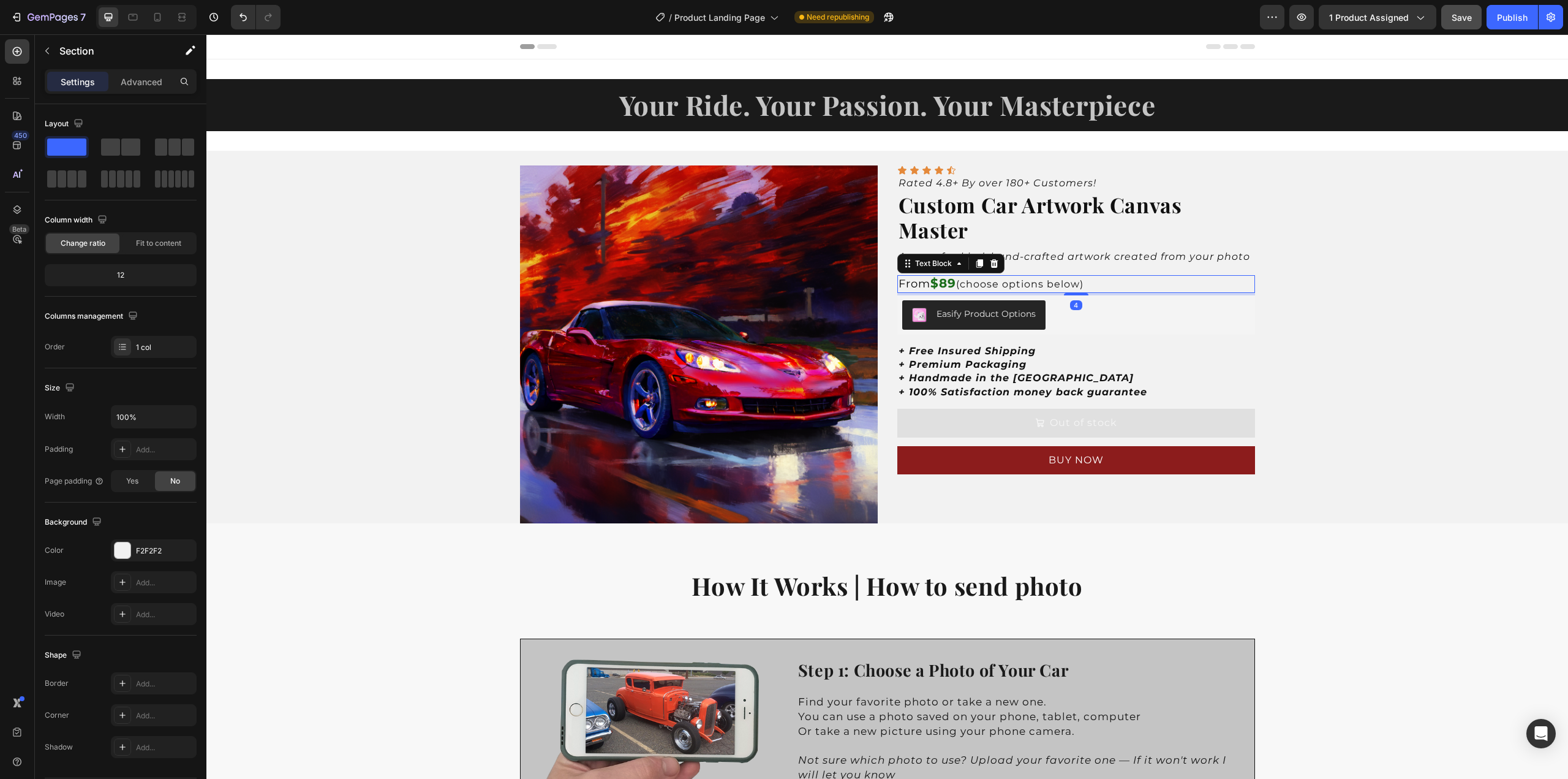
click at [1014, 283] on p "From $89 (choose options below)" at bounding box center [1076, 284] width 355 height 15
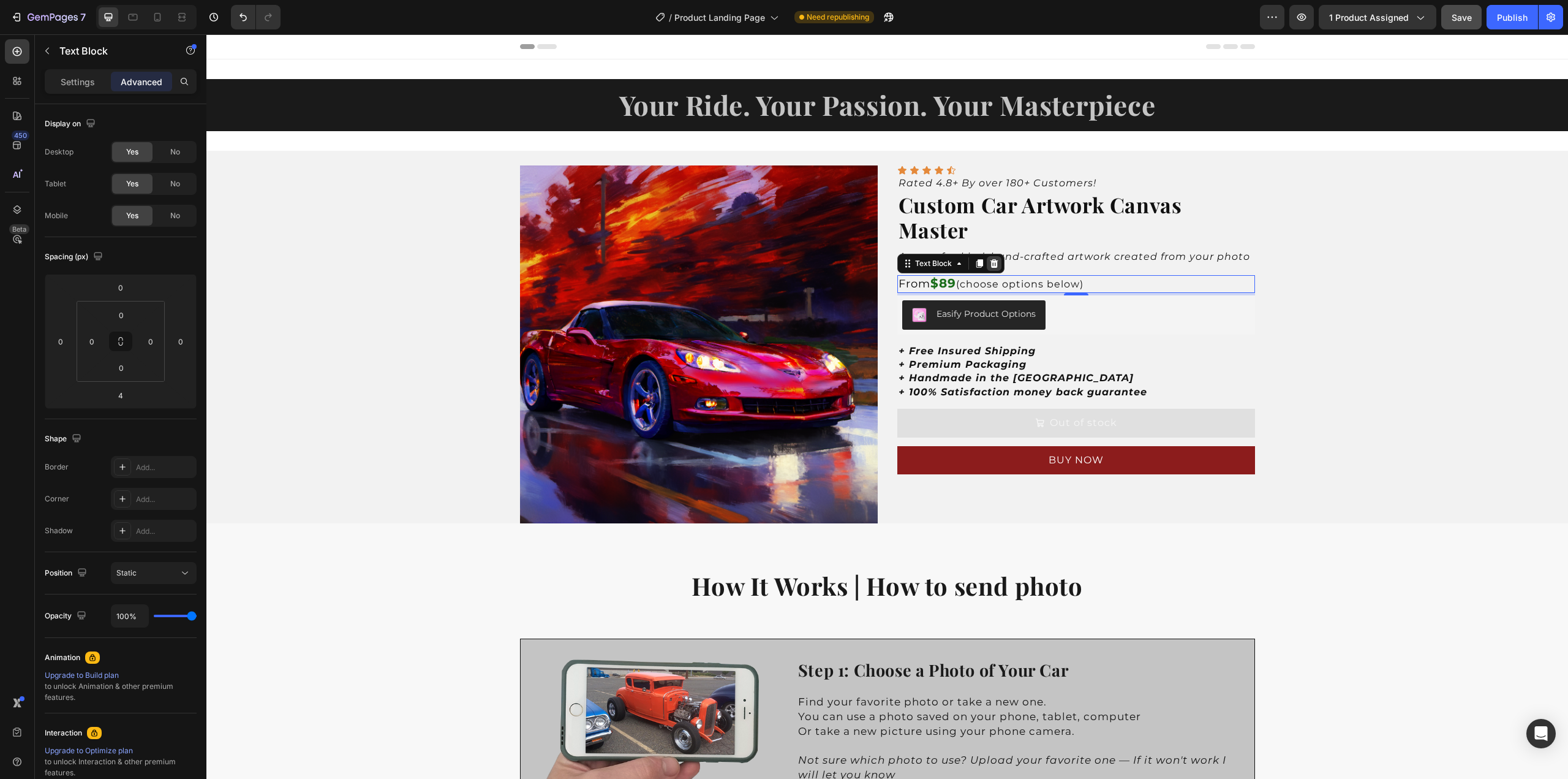
click at [993, 266] on icon at bounding box center [994, 263] width 10 height 10
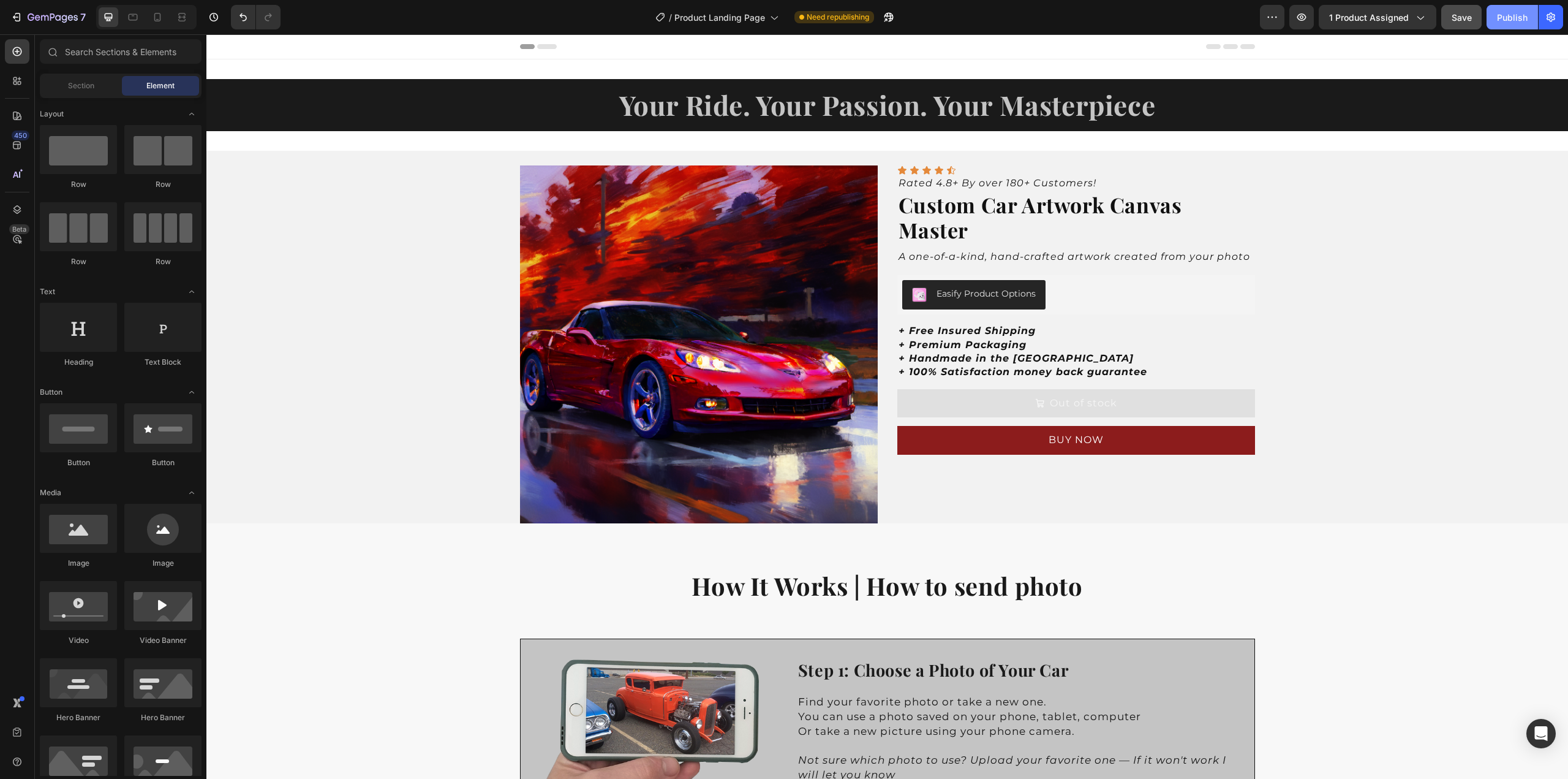
click at [1507, 18] on div "Publish" at bounding box center [1513, 17] width 30 height 13
